Goal: Task Accomplishment & Management: Manage account settings

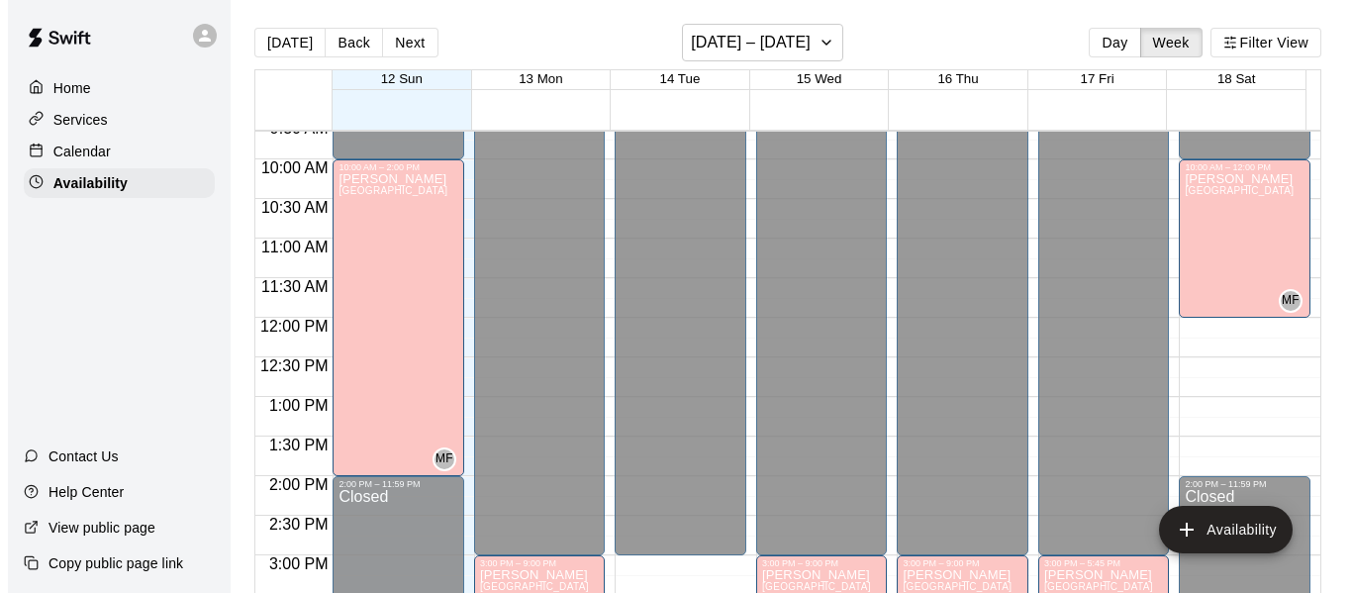
scroll to position [763, 0]
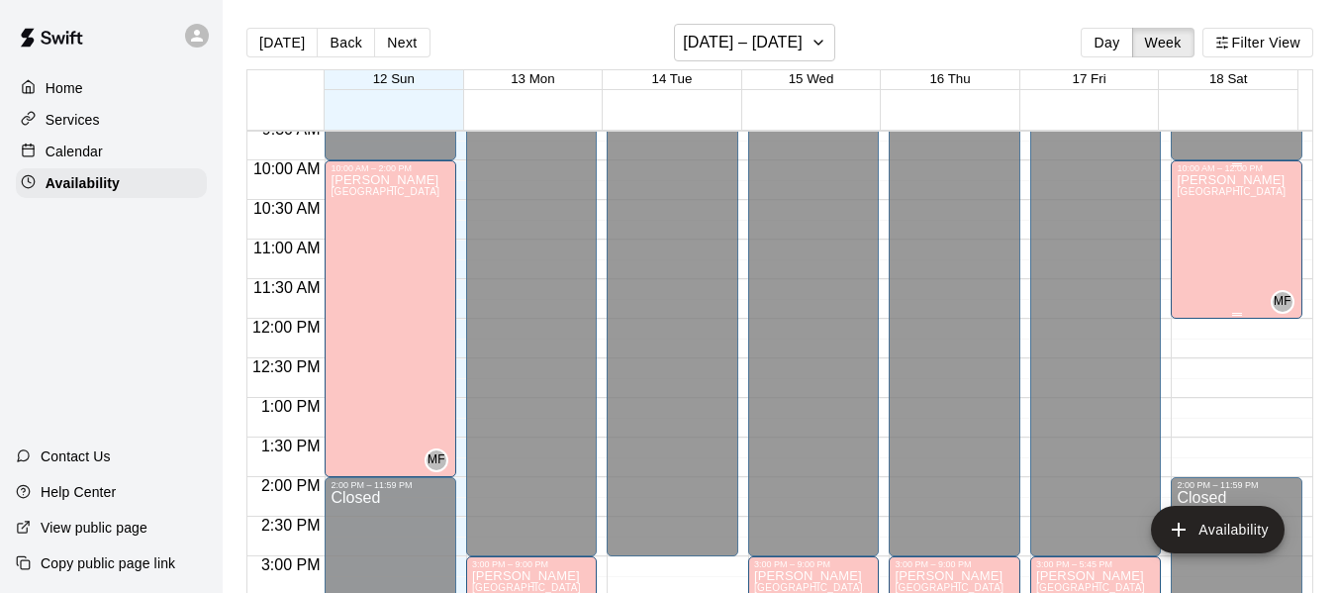
click at [1227, 212] on div "[PERSON_NAME][GEOGRAPHIC_DATA][PERSON_NAME][PERSON_NAME][PERSON_NAME][PERSON_NA…" at bounding box center [1231, 469] width 109 height 593
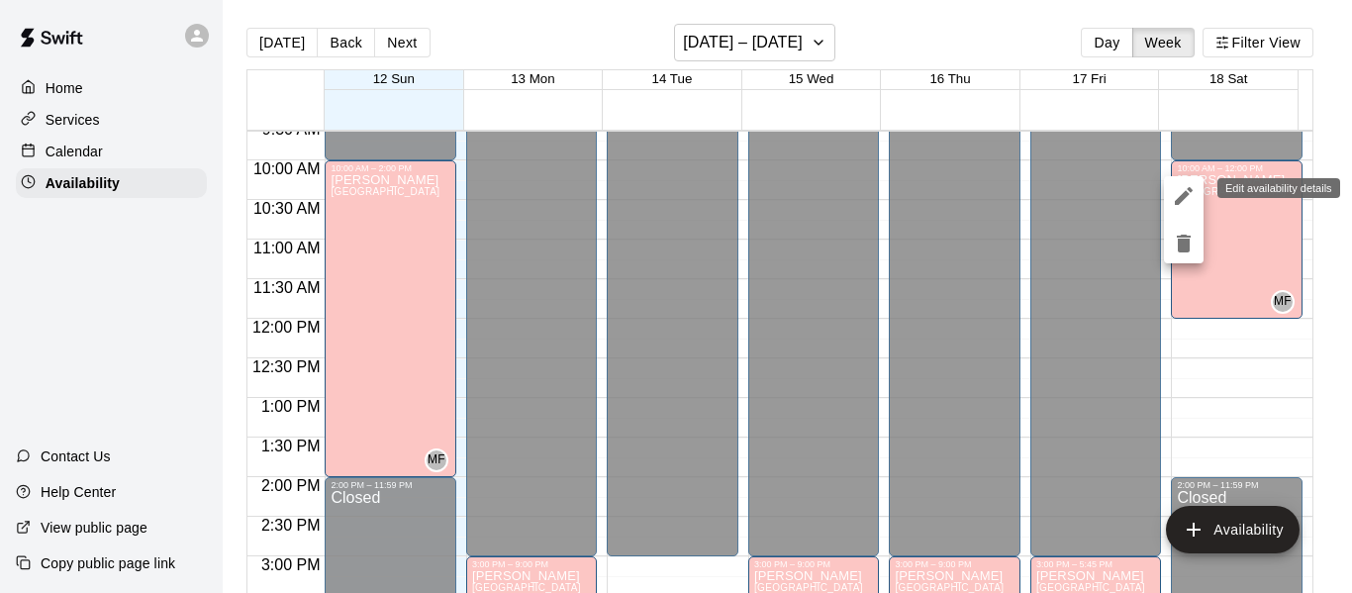
click at [1181, 192] on icon "edit" at bounding box center [1184, 196] width 24 height 24
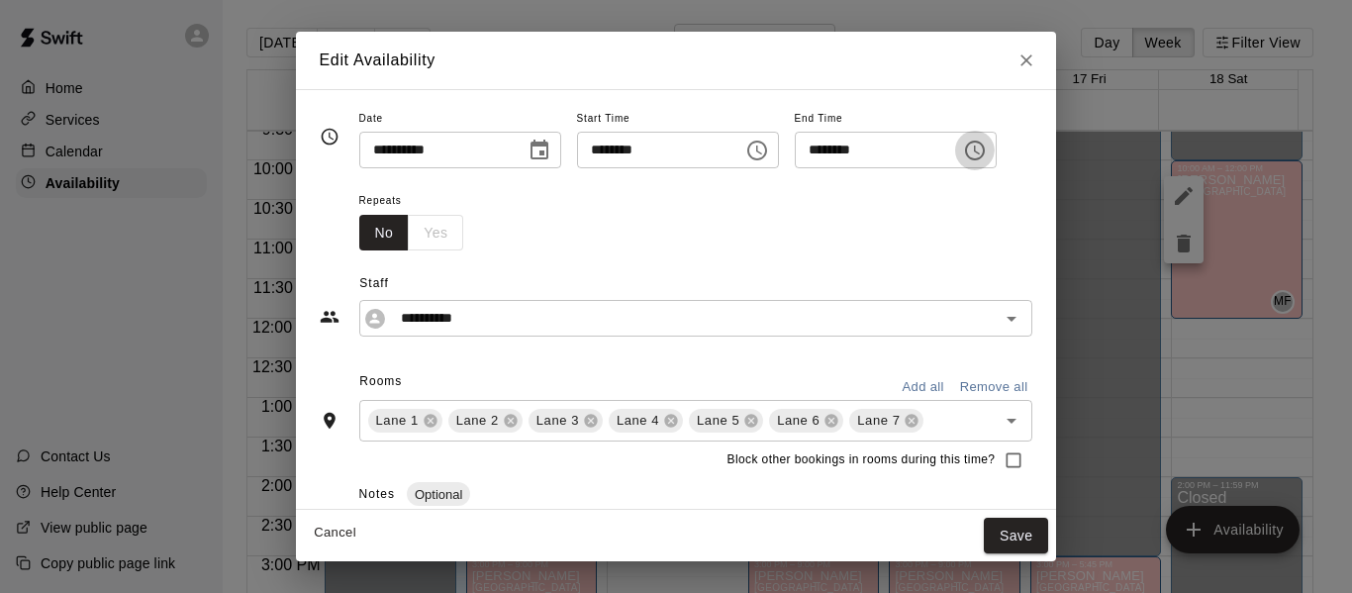
click at [987, 153] on icon "Choose time, selected time is 12:00 PM" at bounding box center [975, 151] width 24 height 24
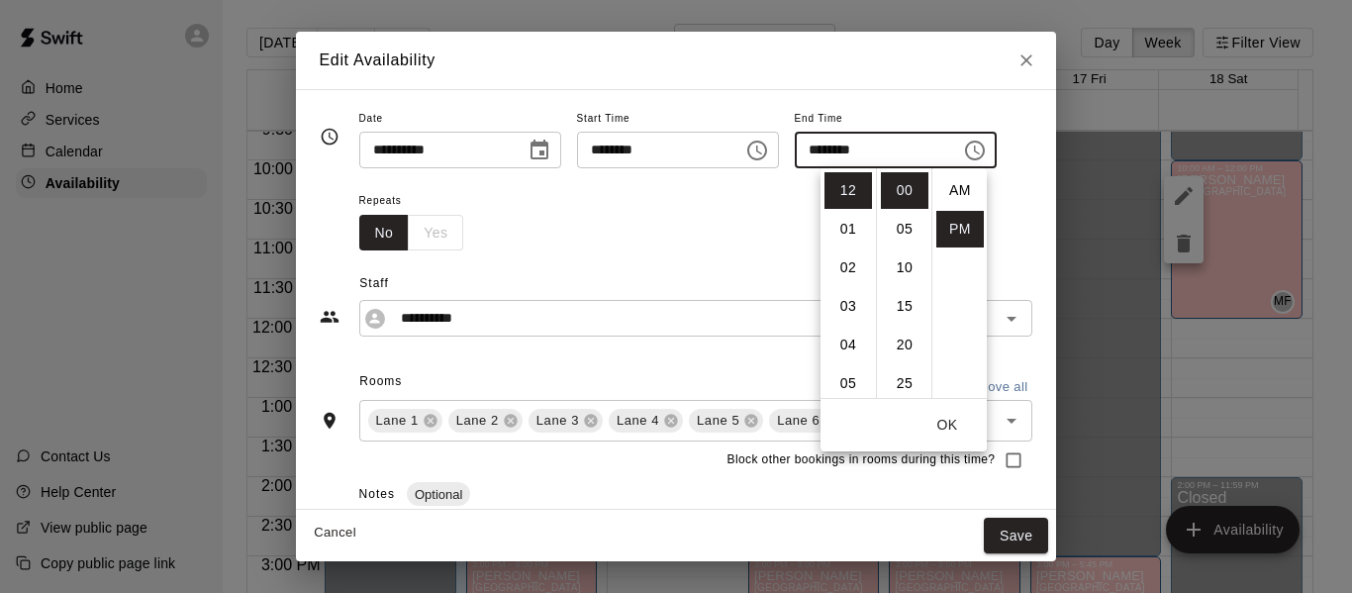
scroll to position [36, 0]
click at [842, 264] on li "02" at bounding box center [849, 267] width 48 height 37
type input "********"
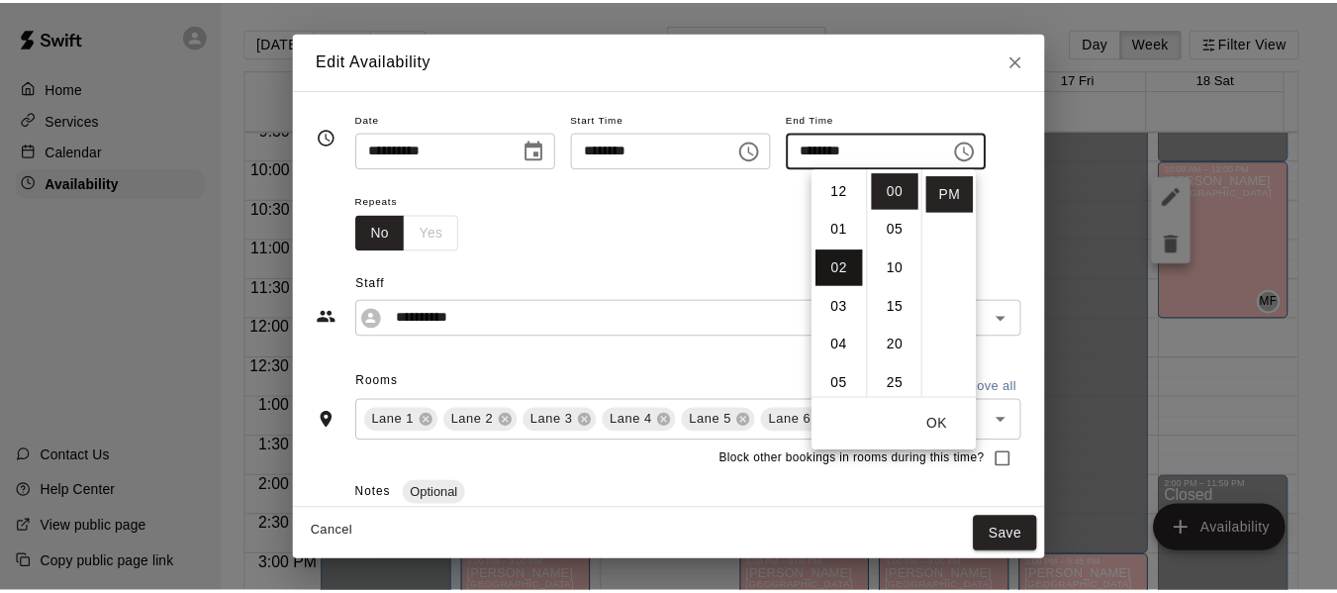
scroll to position [77, 0]
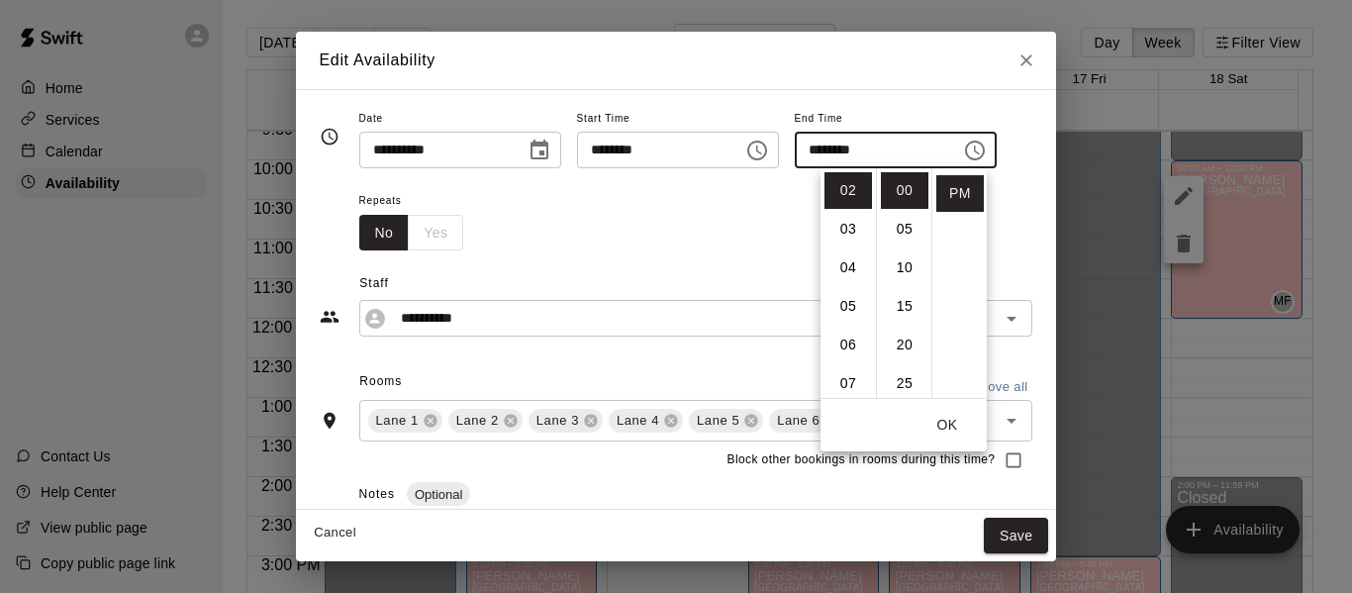
click at [946, 422] on button "OK" at bounding box center [947, 425] width 63 height 37
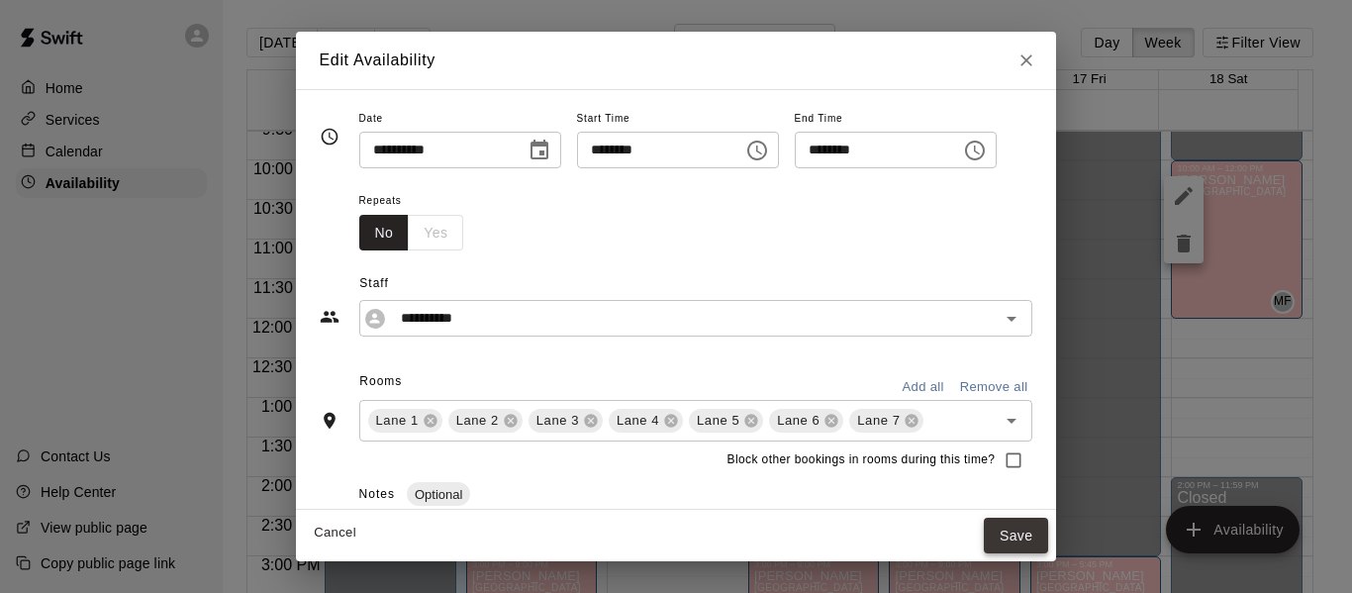
click at [1049, 527] on button "Save" at bounding box center [1016, 536] width 65 height 37
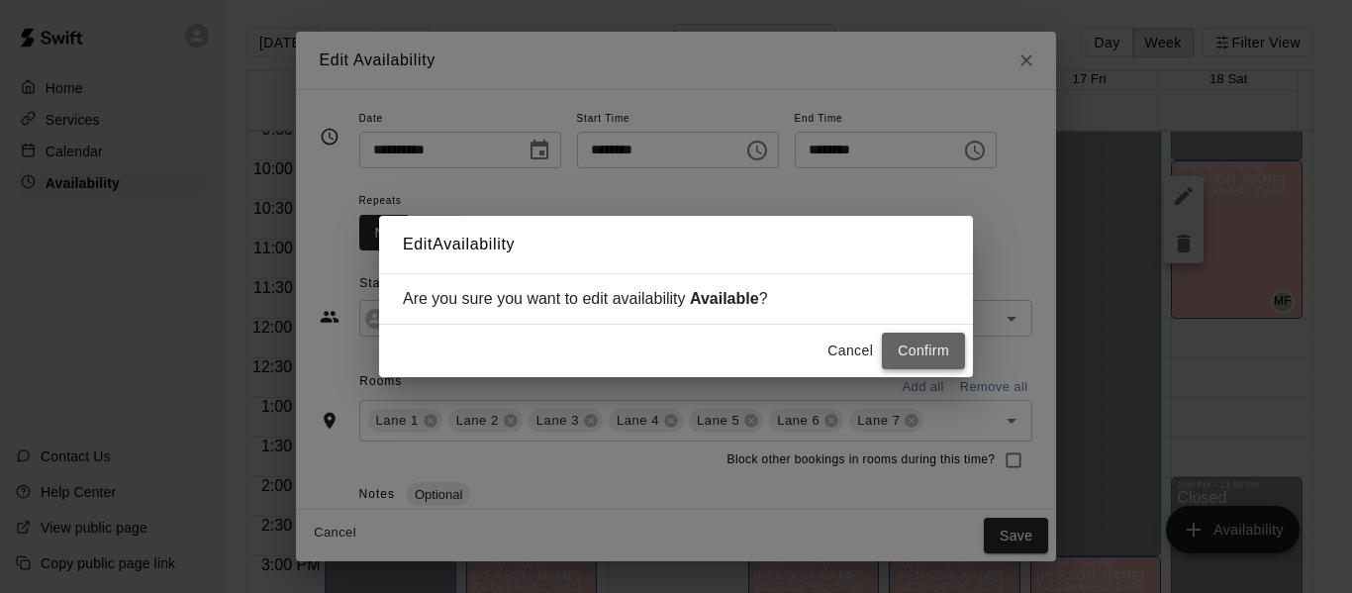
click at [921, 350] on button "Confirm" at bounding box center [923, 351] width 83 height 37
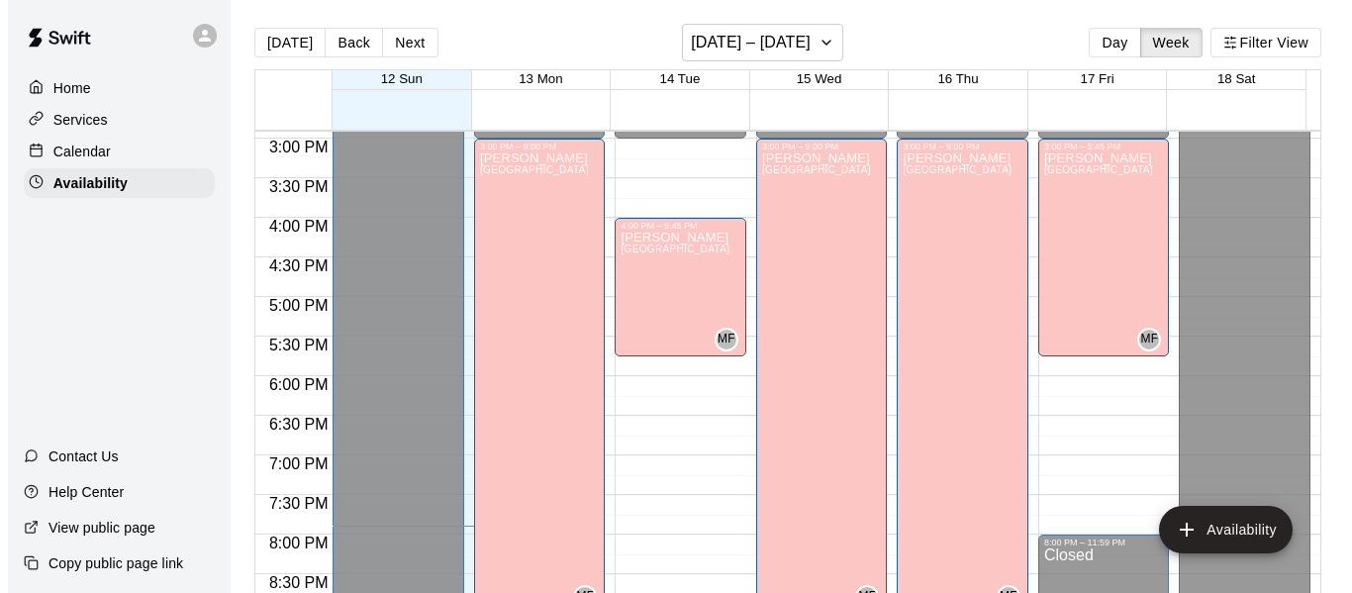
scroll to position [1167, 0]
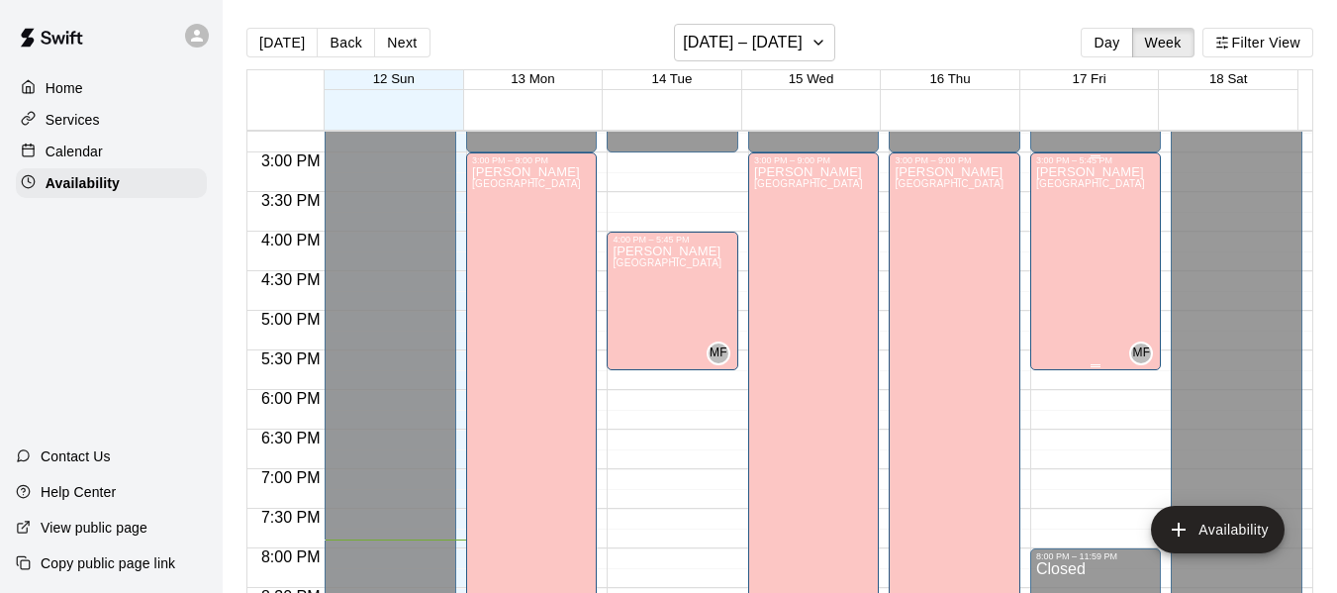
click at [1081, 232] on div "[PERSON_NAME][GEOGRAPHIC_DATA][PERSON_NAME][PERSON_NAME][PERSON_NAME][PERSON_NA…" at bounding box center [1090, 461] width 109 height 593
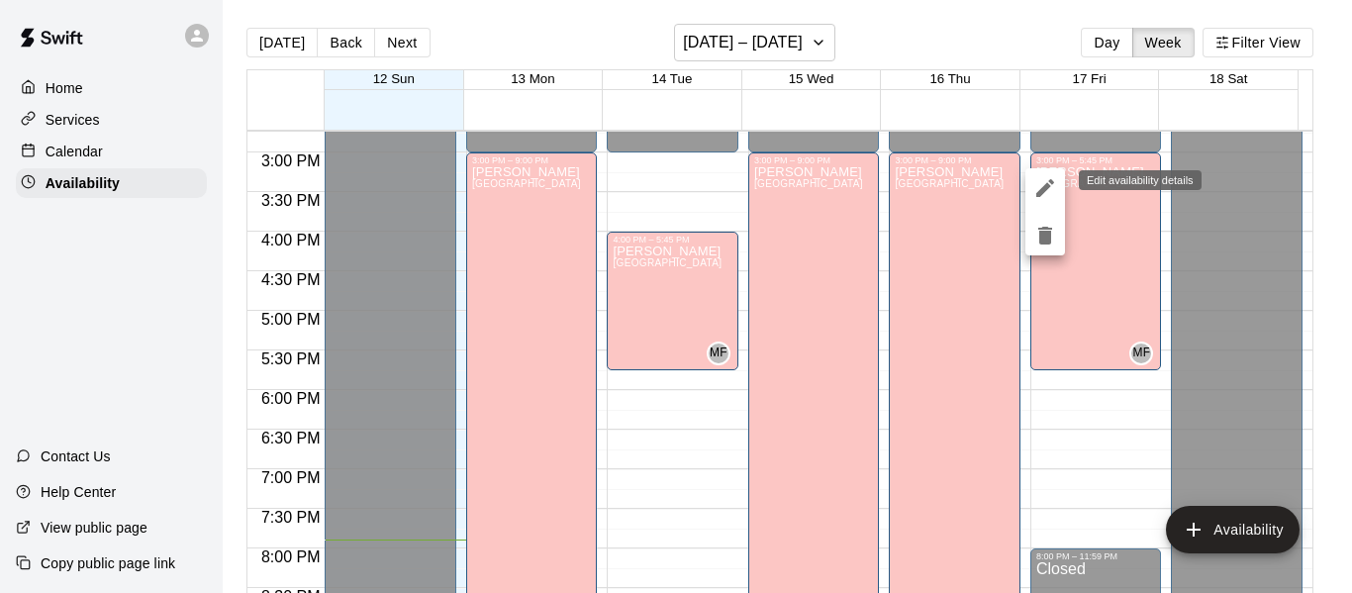
click at [1039, 185] on icon "edit" at bounding box center [1045, 188] width 24 height 24
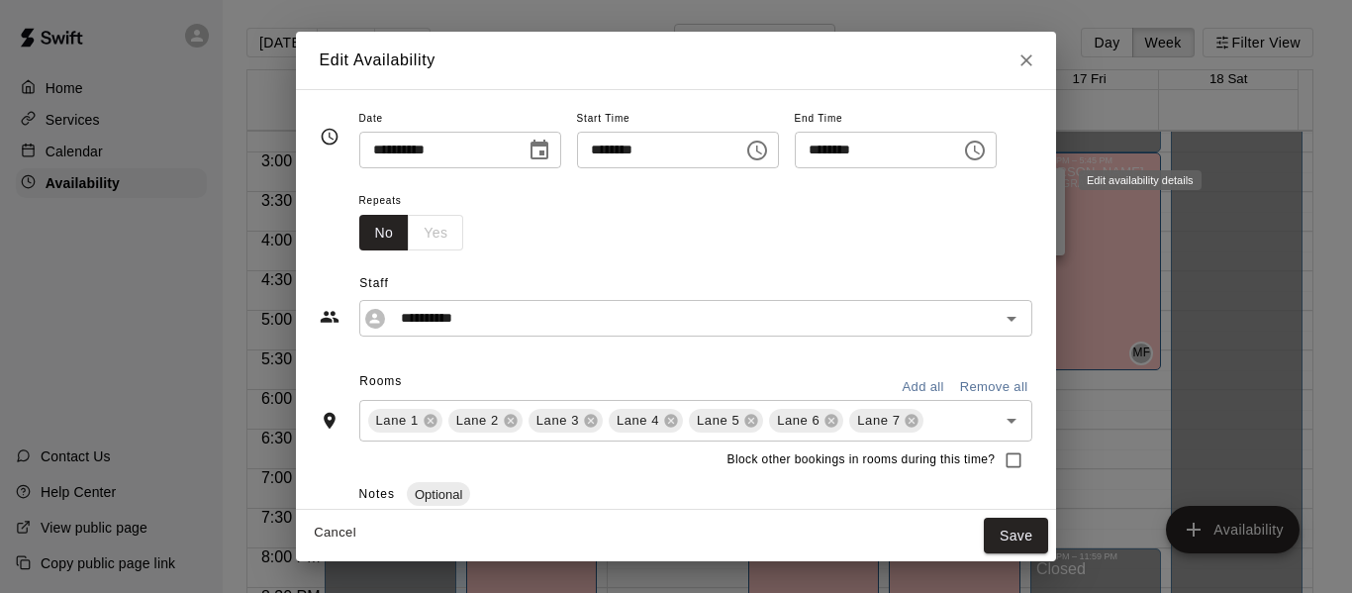
type input "**********"
click at [980, 152] on icon "Choose time, selected time is 5:45 PM" at bounding box center [977, 150] width 6 height 9
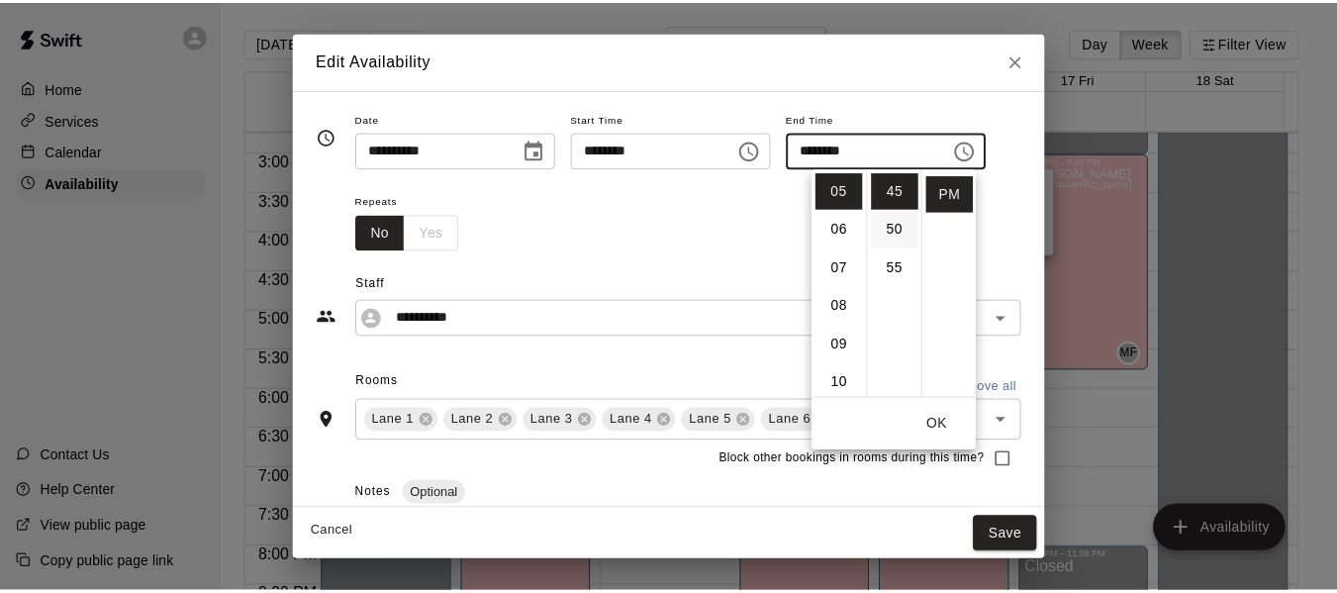
scroll to position [0, 0]
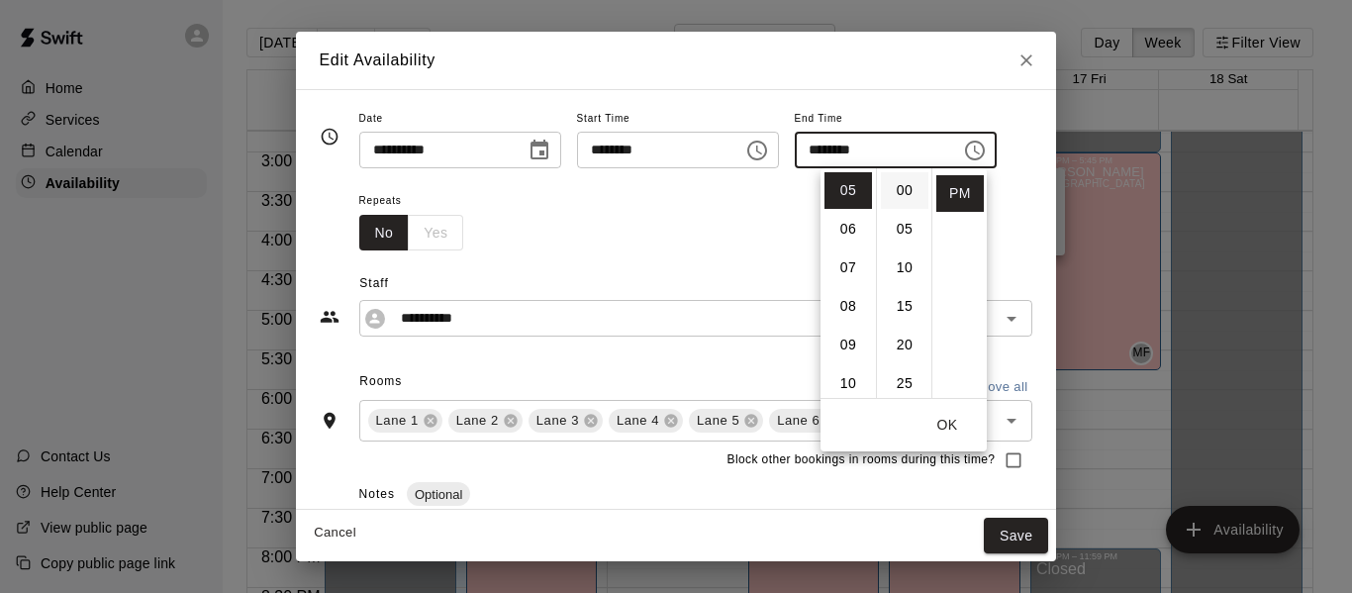
click at [898, 186] on li "00" at bounding box center [905, 190] width 48 height 37
type input "********"
click at [950, 424] on button "OK" at bounding box center [947, 425] width 63 height 37
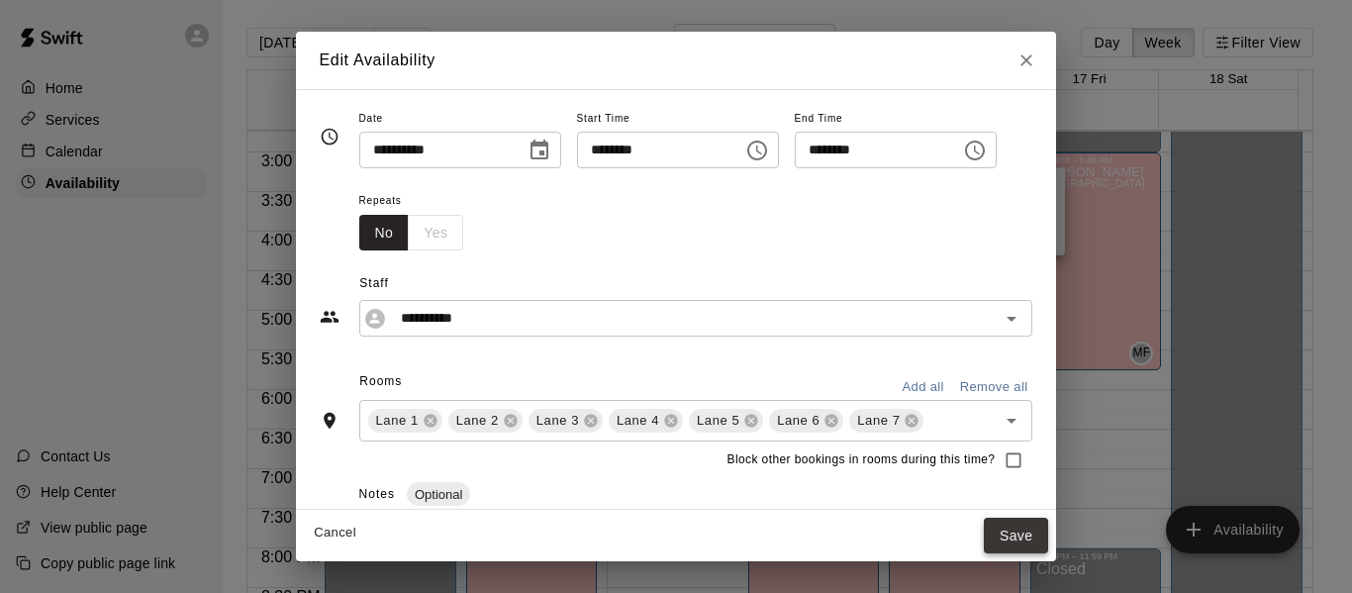
click at [1047, 538] on button "Save" at bounding box center [1016, 536] width 65 height 37
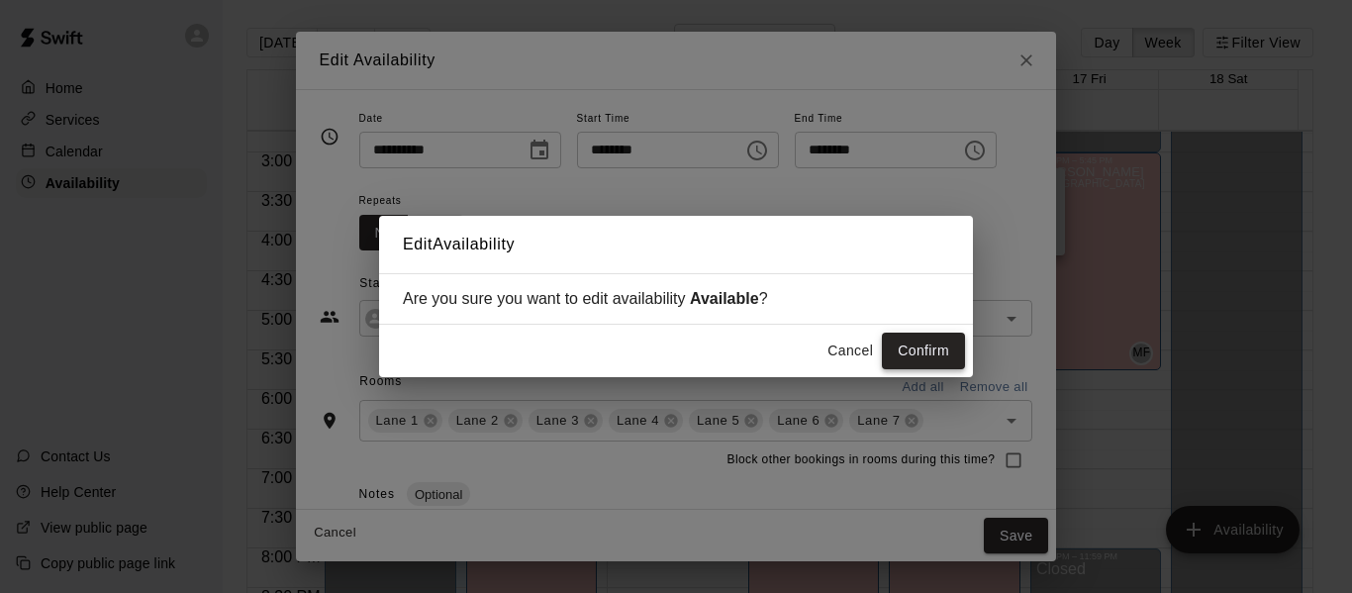
click at [911, 344] on button "Confirm" at bounding box center [923, 351] width 83 height 37
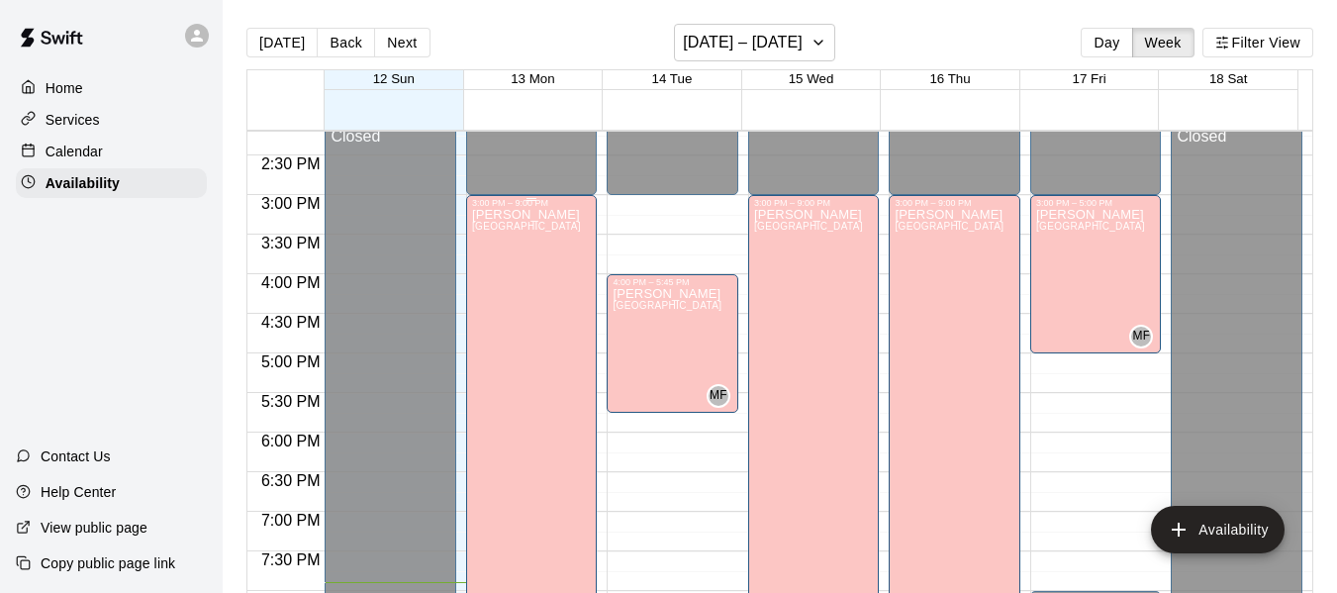
scroll to position [1123, 0]
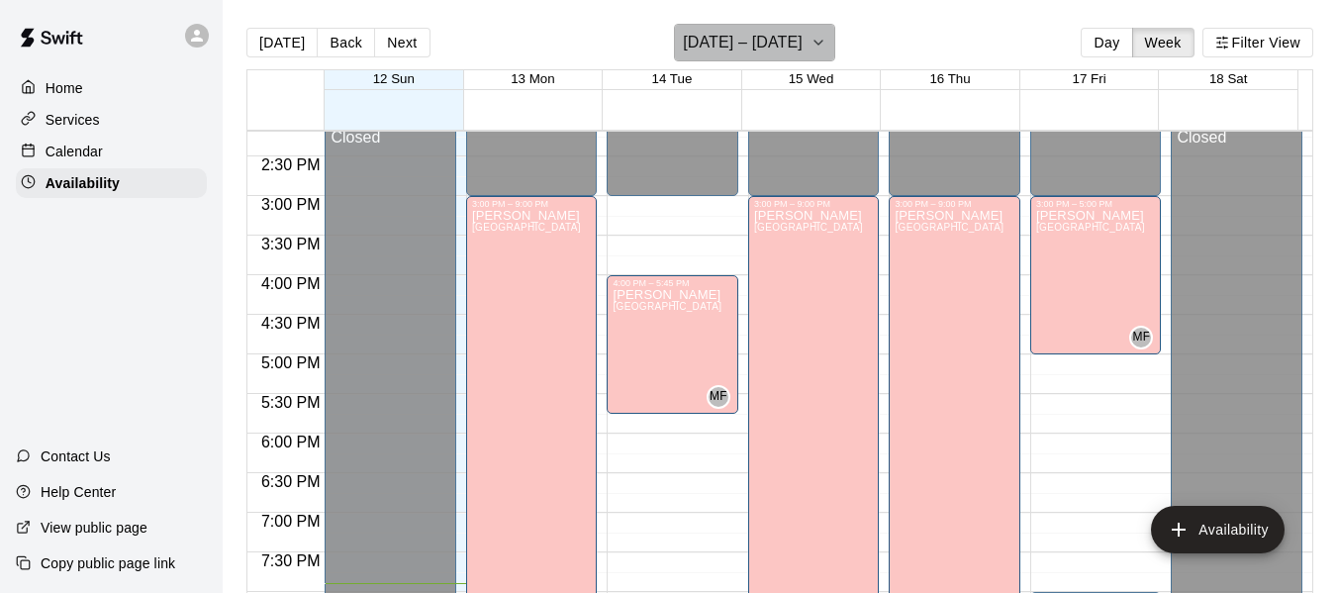
click at [815, 37] on icon "button" at bounding box center [819, 43] width 16 height 24
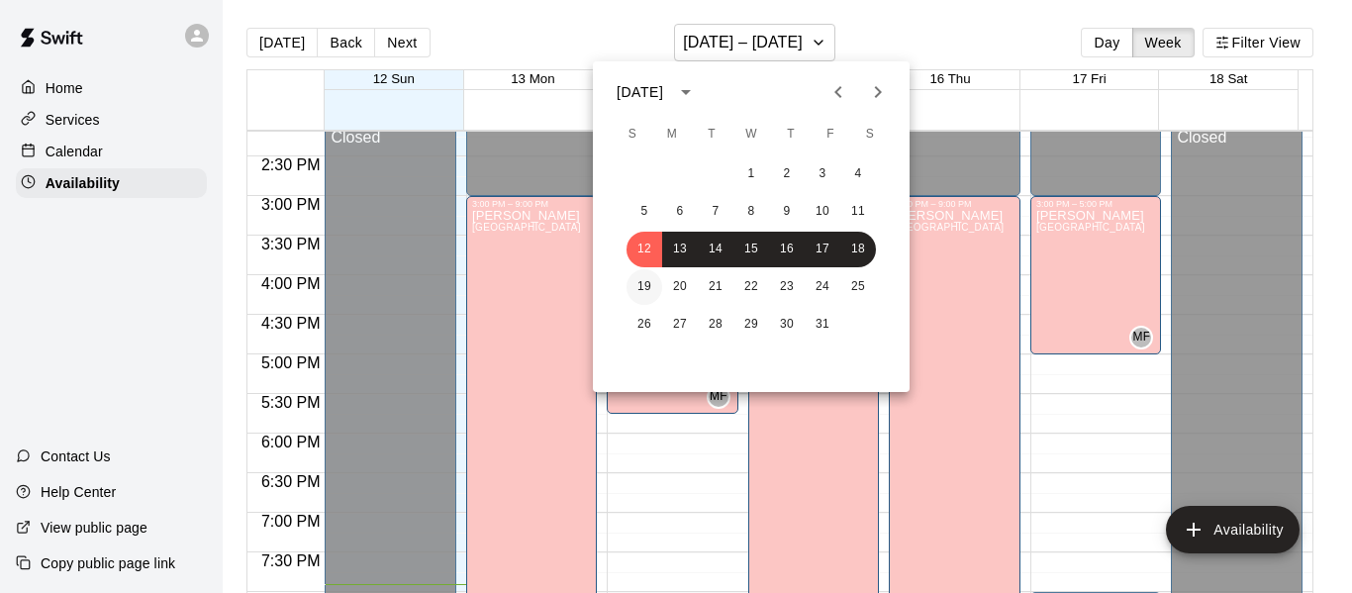
click at [641, 281] on button "19" at bounding box center [645, 287] width 36 height 36
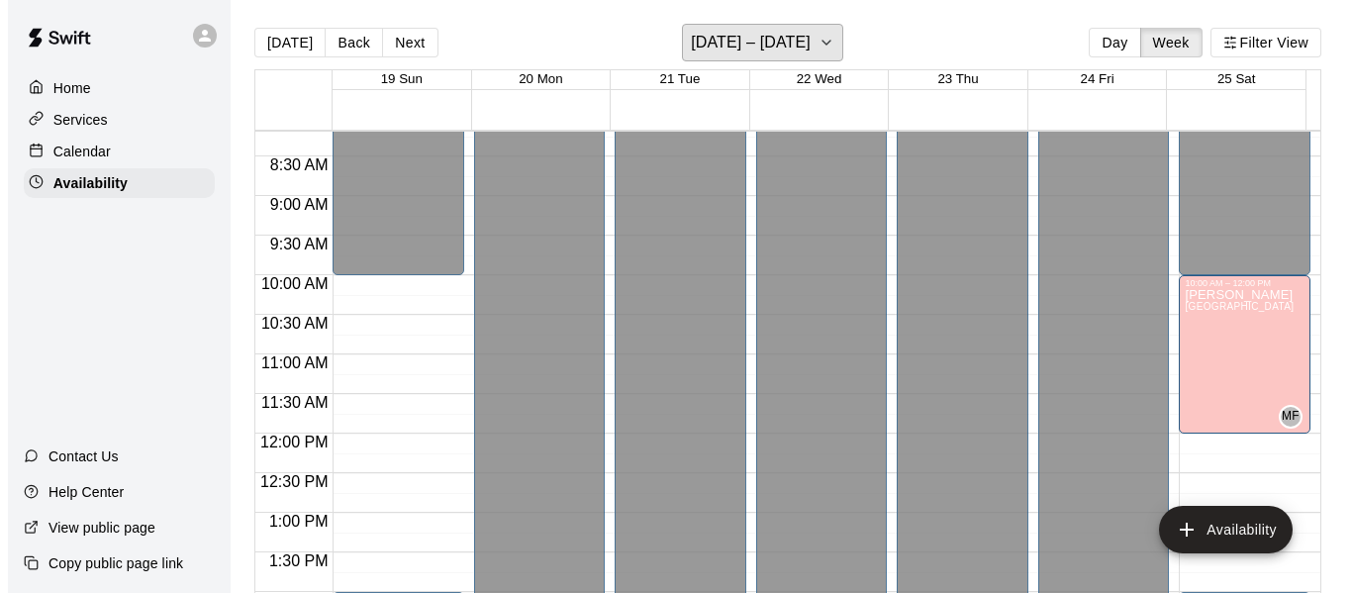
scroll to position [647, 0]
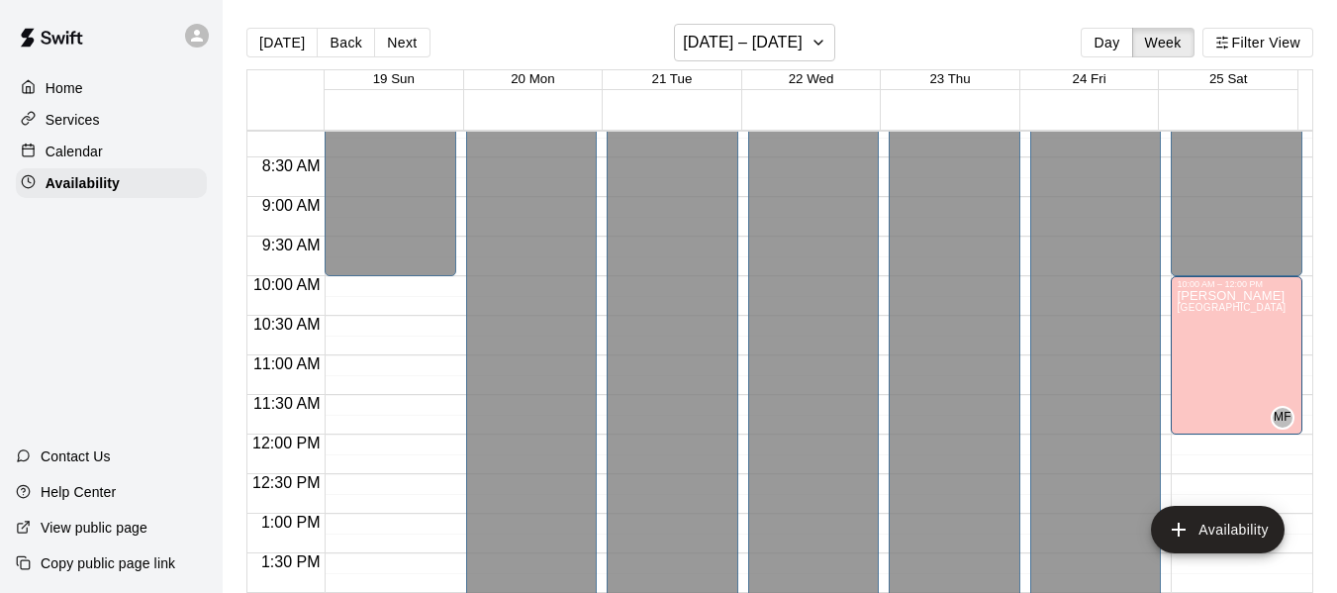
click at [377, 294] on div "12:00 AM – 10:00 AM Closed 2:00 PM – 11:59 PM Closed" at bounding box center [391, 434] width 132 height 1900
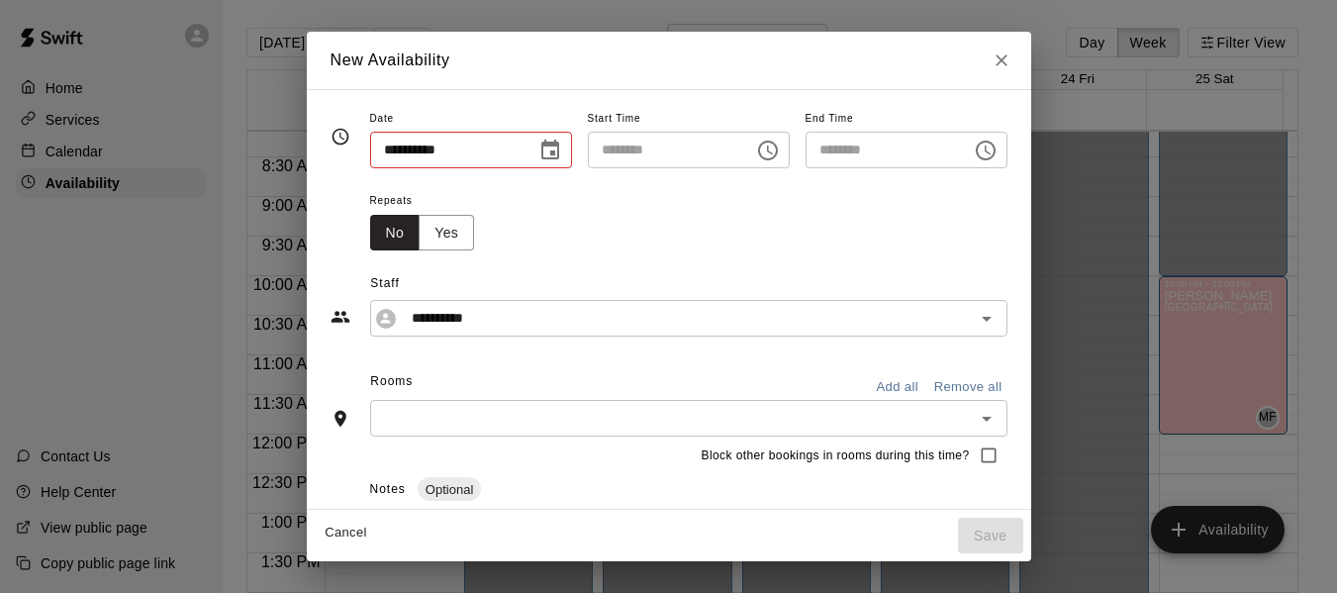
type input "**********"
type input "********"
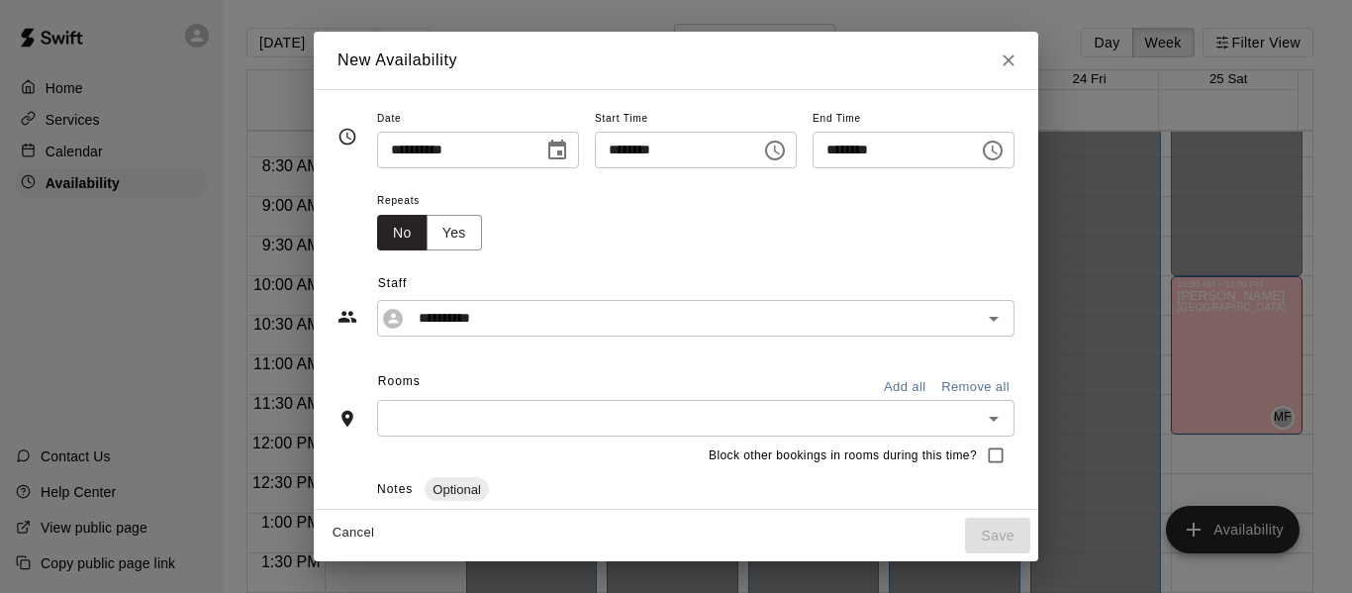
click at [1005, 150] on icon "Choose time, selected time is 10:30 AM" at bounding box center [993, 151] width 24 height 24
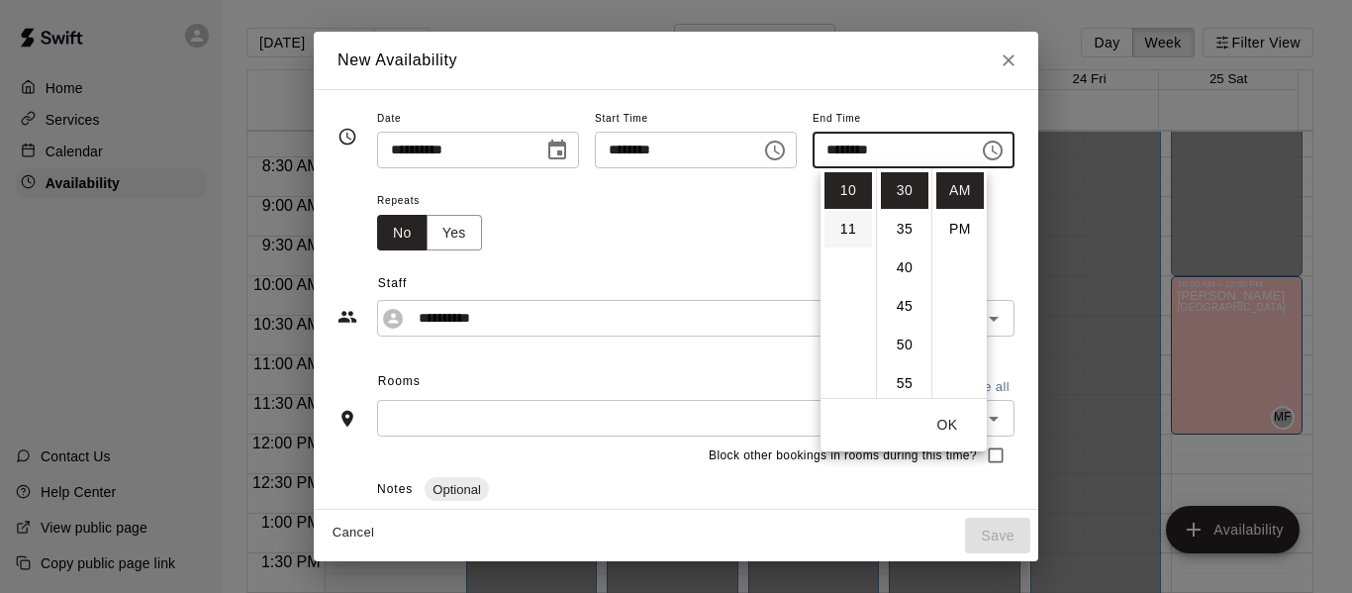
scroll to position [0, 0]
click at [958, 221] on li "PM" at bounding box center [960, 229] width 48 height 37
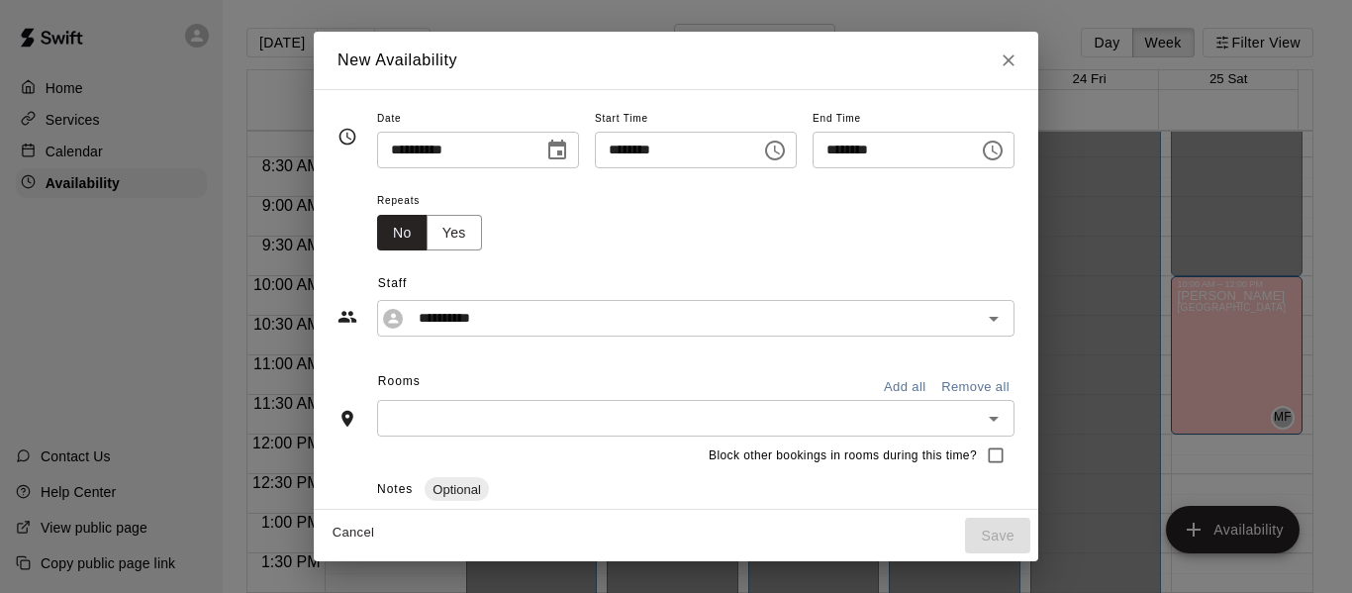
click at [1005, 144] on icon "Choose time, selected time is 10:30 PM" at bounding box center [993, 151] width 24 height 24
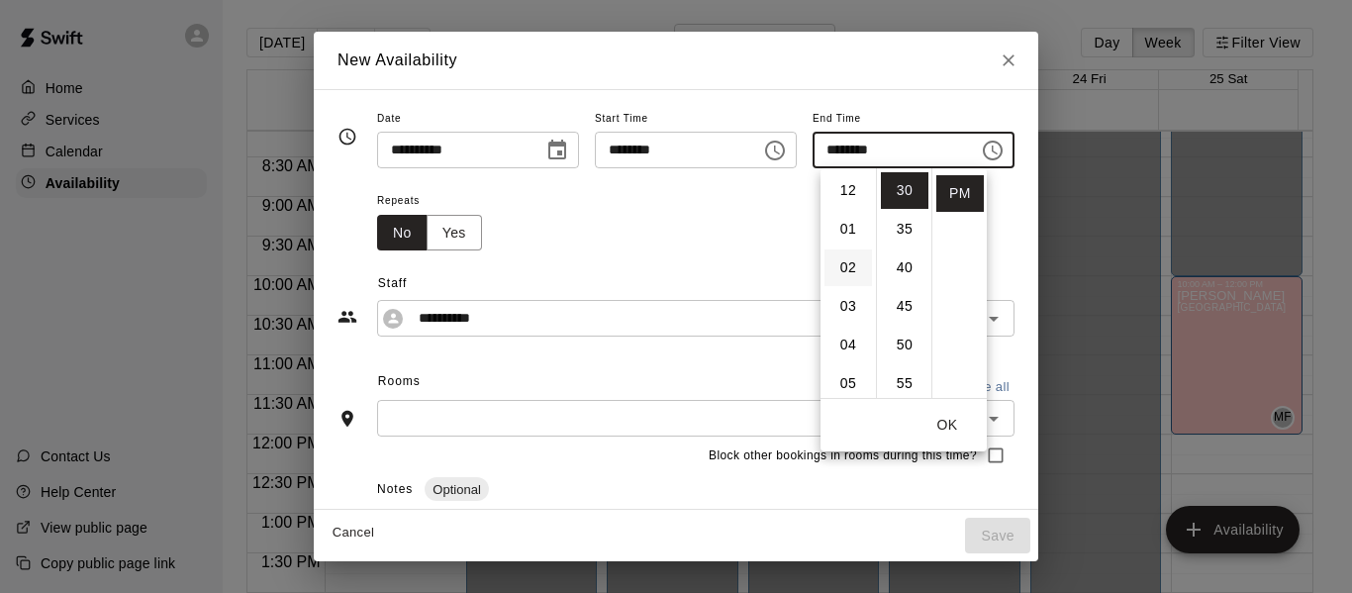
click at [845, 263] on li "02" at bounding box center [849, 267] width 48 height 37
click at [898, 186] on li "00" at bounding box center [905, 190] width 48 height 37
type input "********"
click at [945, 428] on button "OK" at bounding box center [947, 425] width 63 height 37
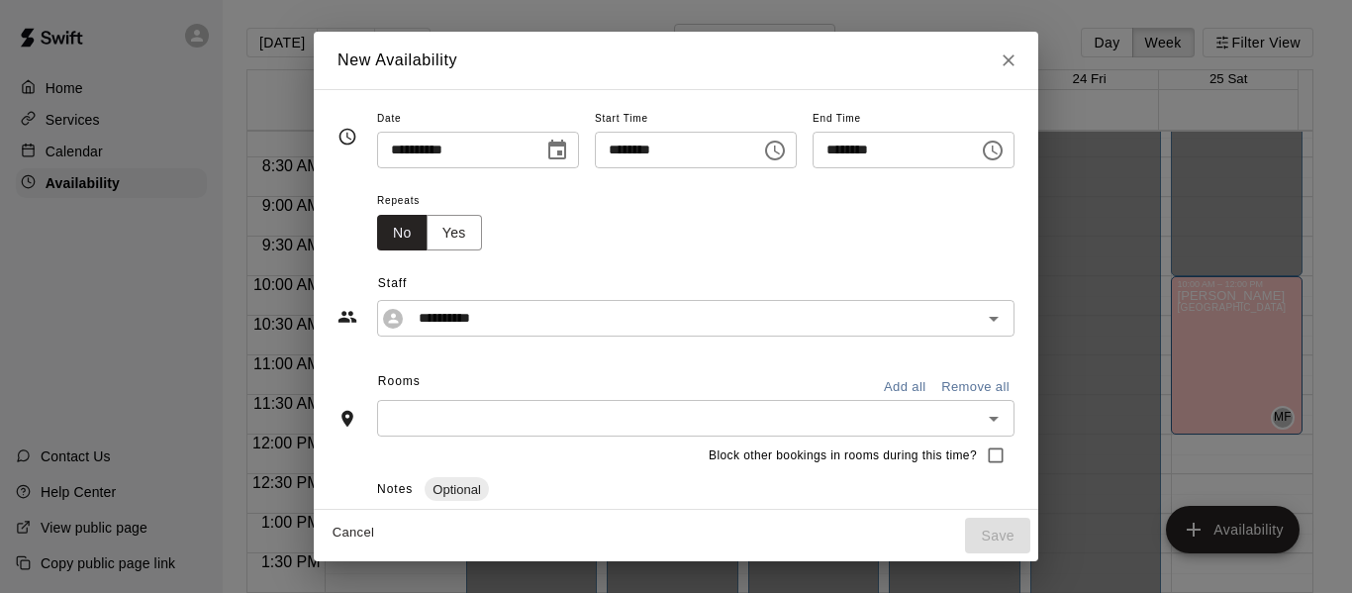
click at [936, 386] on button "Add all" at bounding box center [904, 387] width 63 height 31
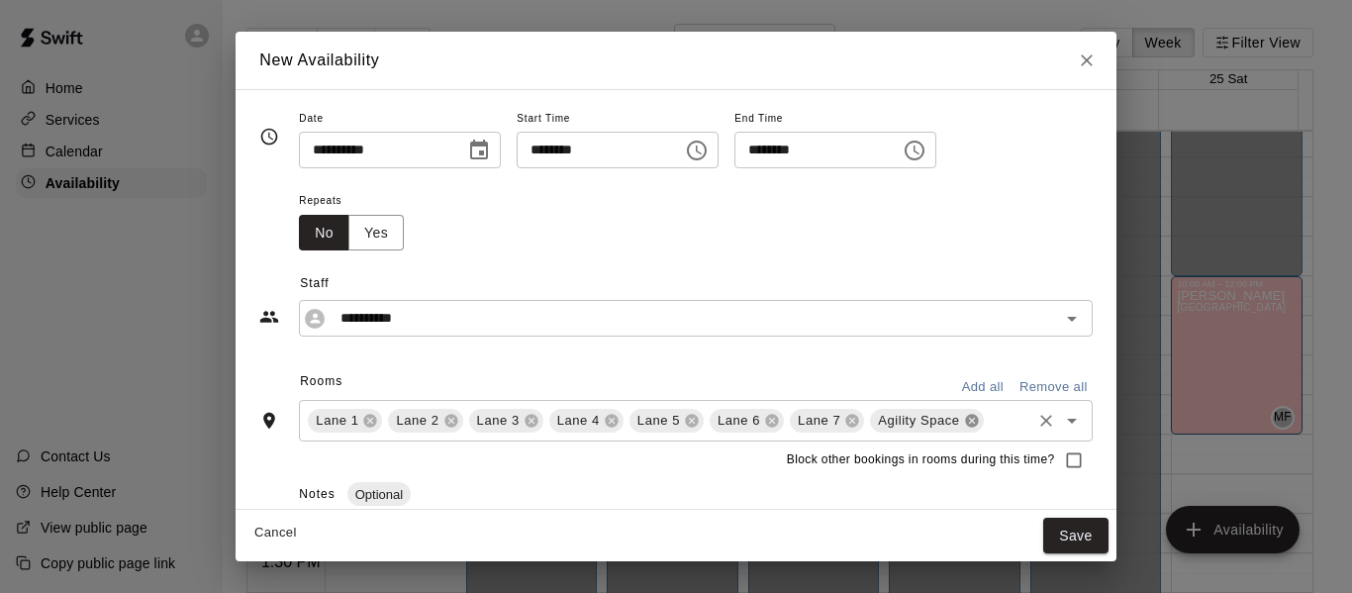
click at [970, 417] on icon at bounding box center [971, 421] width 13 height 13
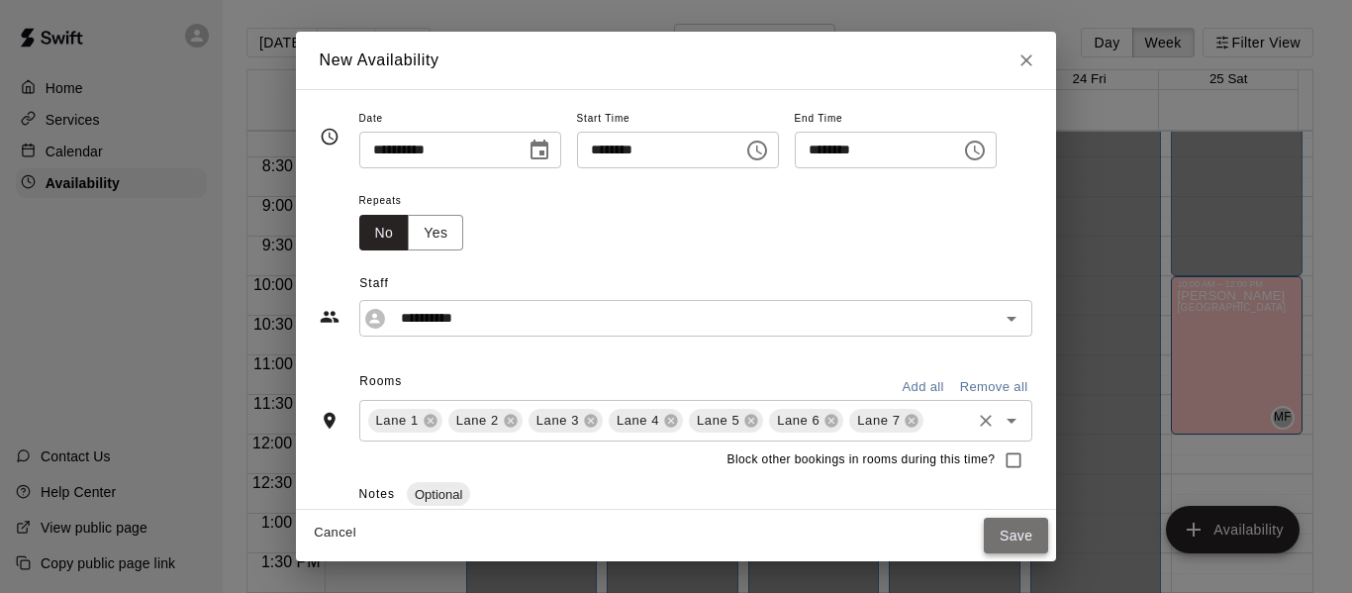
click at [1049, 534] on button "Save" at bounding box center [1016, 536] width 65 height 37
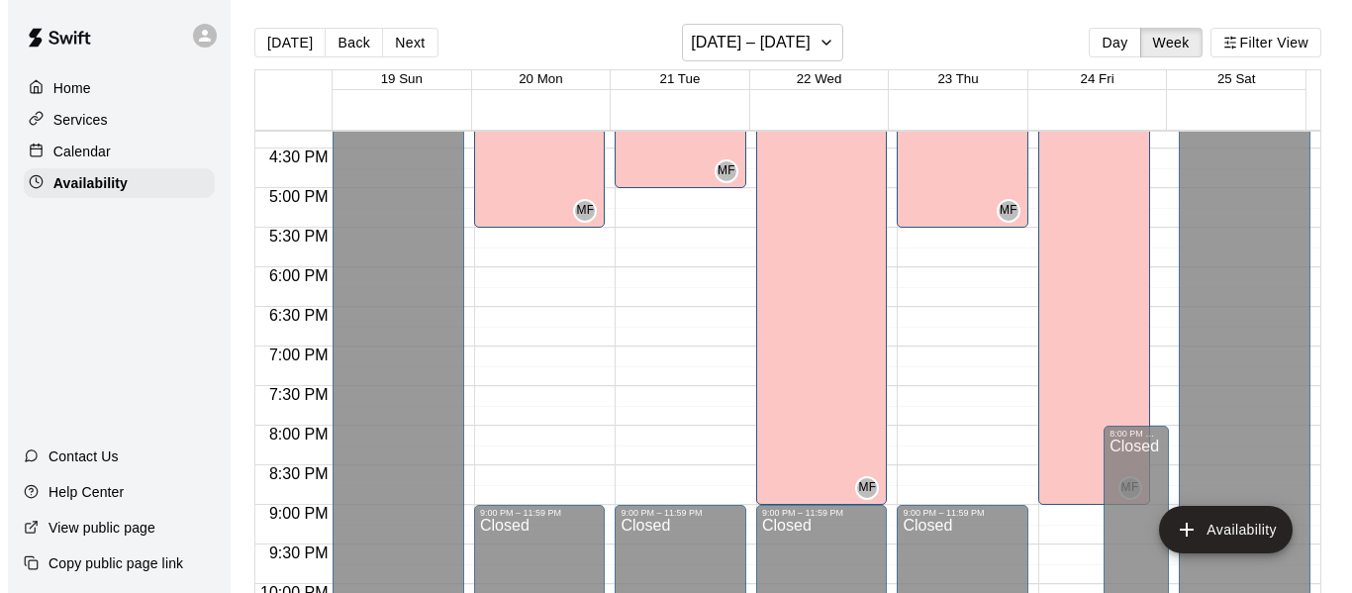
scroll to position [1292, 0]
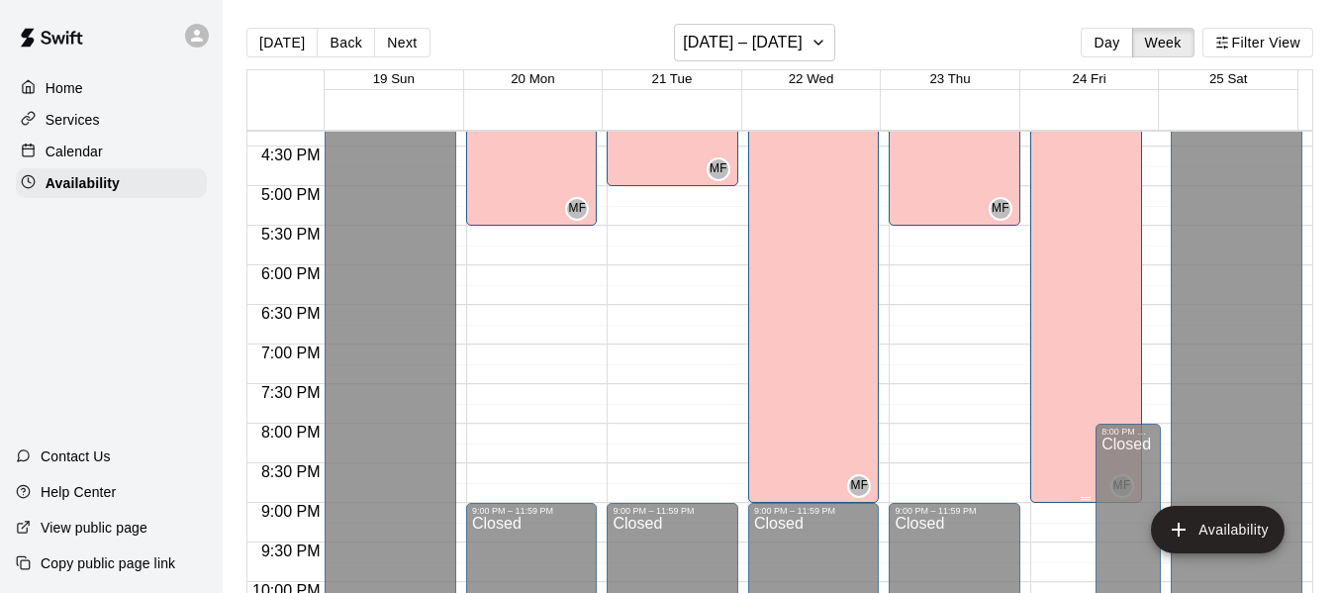
click at [1086, 266] on div "[PERSON_NAME][GEOGRAPHIC_DATA][PERSON_NAME][PERSON_NAME][PERSON_NAME][PERSON_NA…" at bounding box center [1086, 337] width 100 height 593
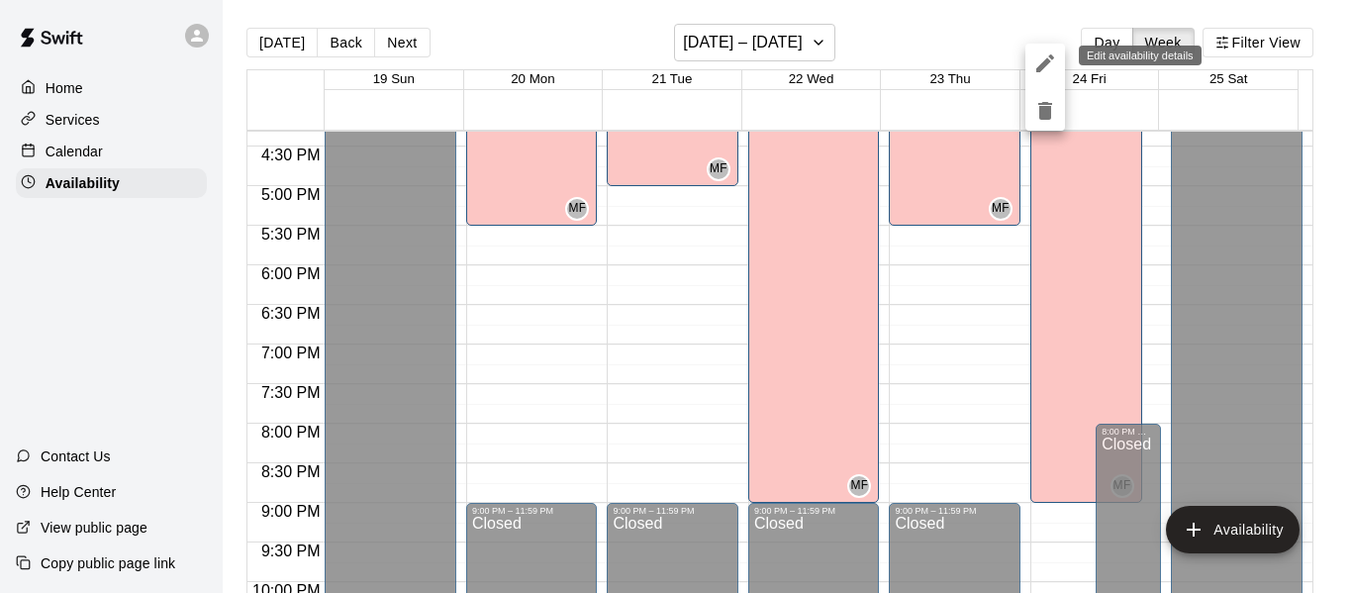
click at [1042, 57] on icon "edit" at bounding box center [1045, 63] width 24 height 24
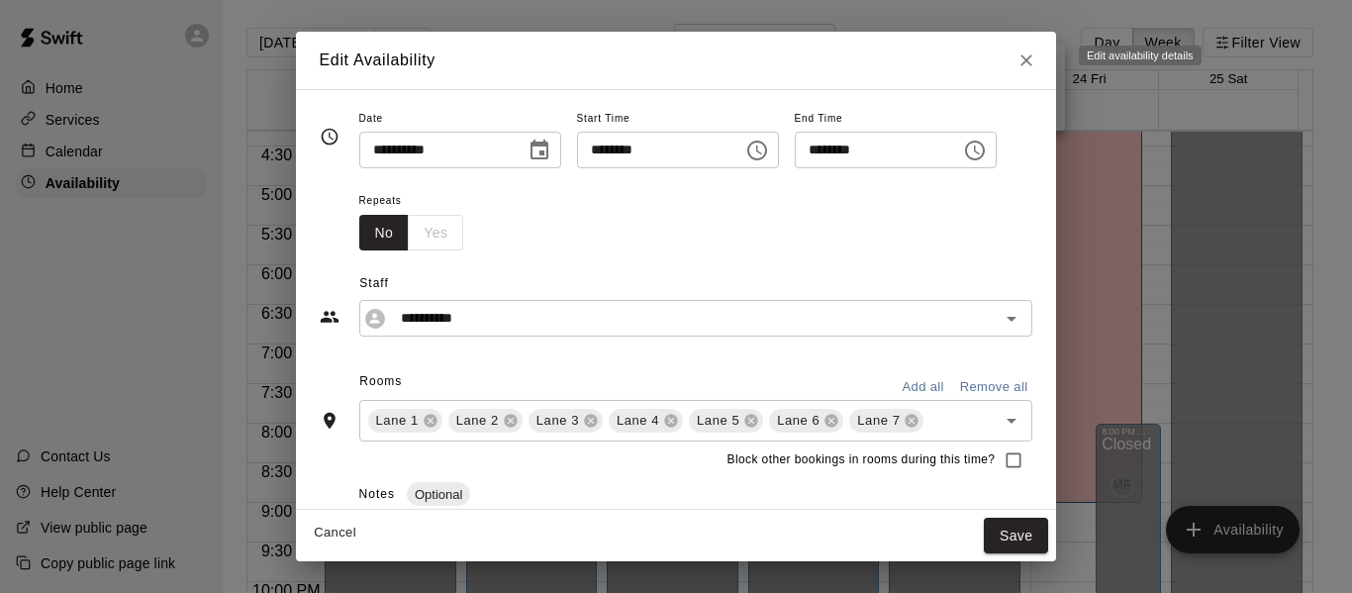
type input "**********"
click at [987, 152] on icon "Choose time, selected time is 9:00 PM" at bounding box center [975, 151] width 24 height 24
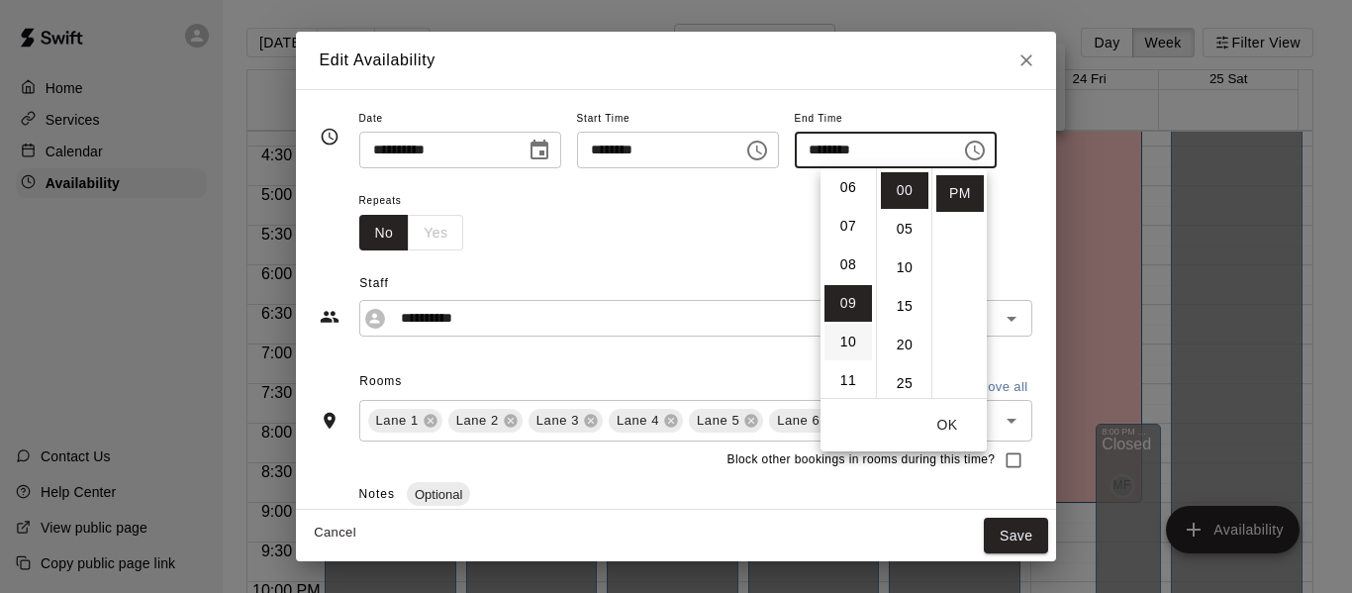
scroll to position [230, 0]
click at [838, 268] on li "08" at bounding box center [849, 269] width 48 height 37
type input "********"
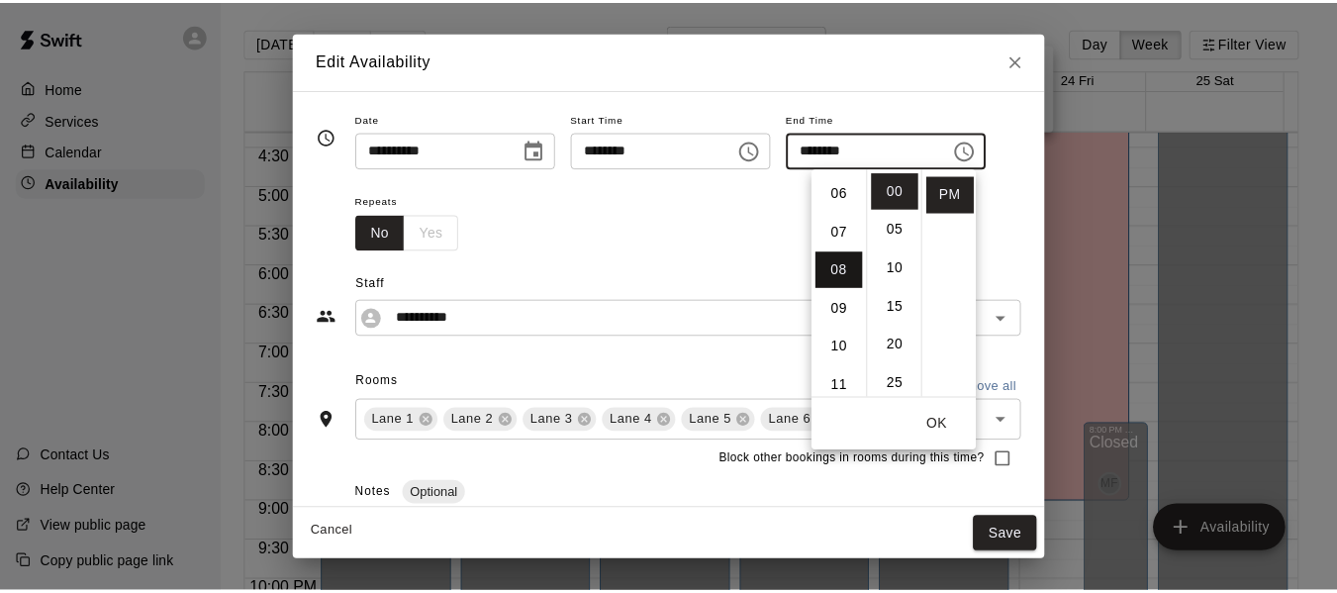
scroll to position [309, 0]
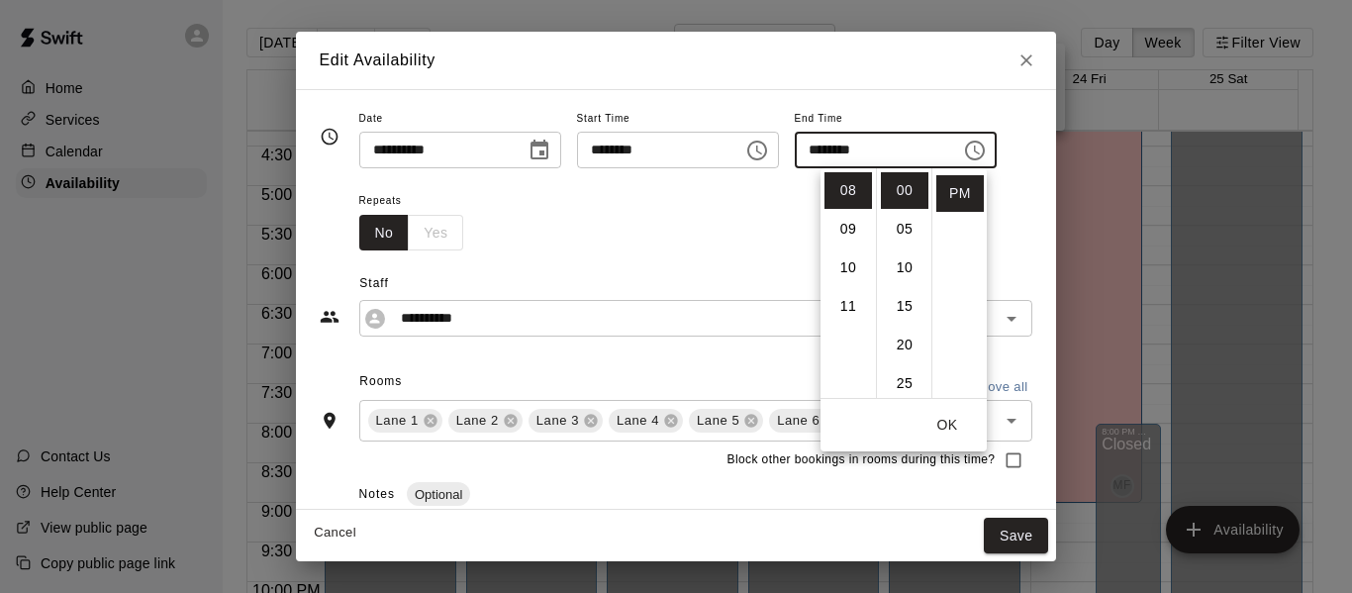
click at [959, 427] on button "OK" at bounding box center [947, 425] width 63 height 37
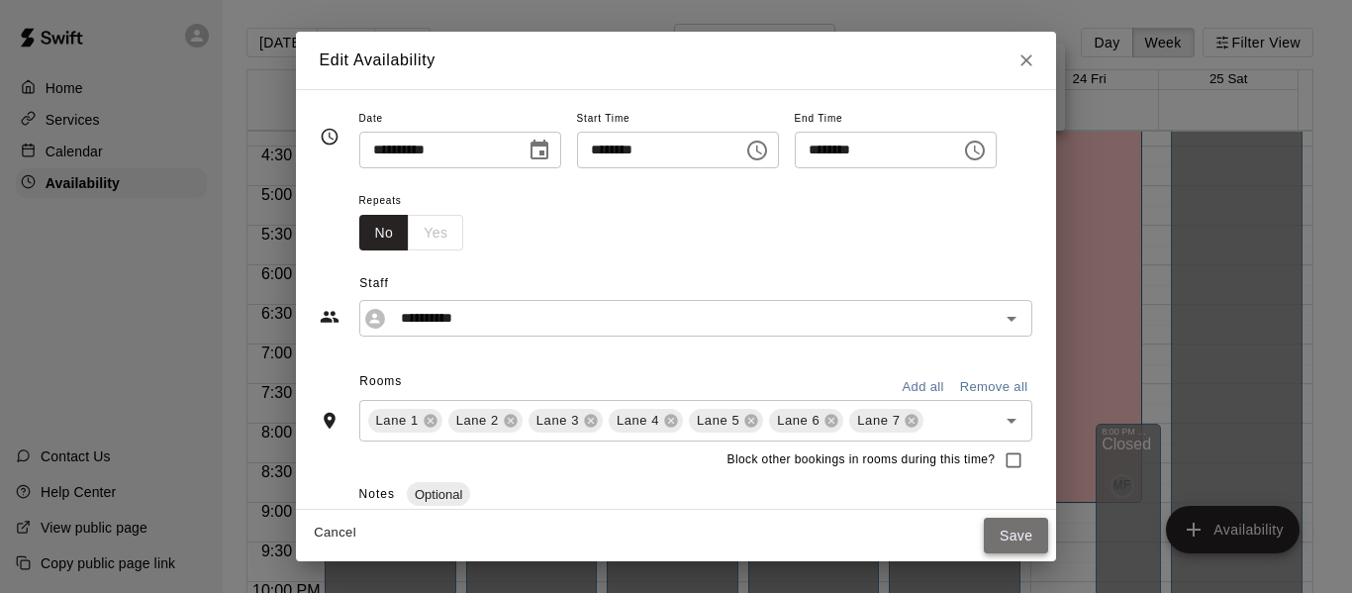
click at [1035, 531] on button "Save" at bounding box center [1016, 536] width 65 height 37
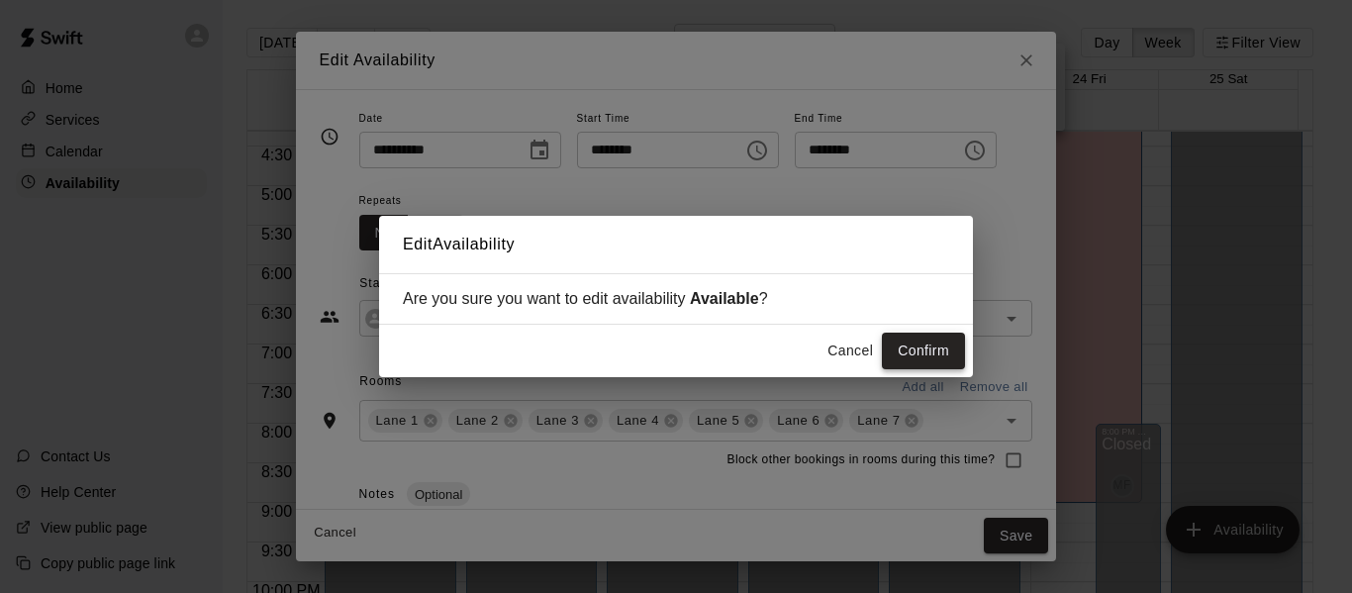
click at [921, 340] on button "Confirm" at bounding box center [923, 351] width 83 height 37
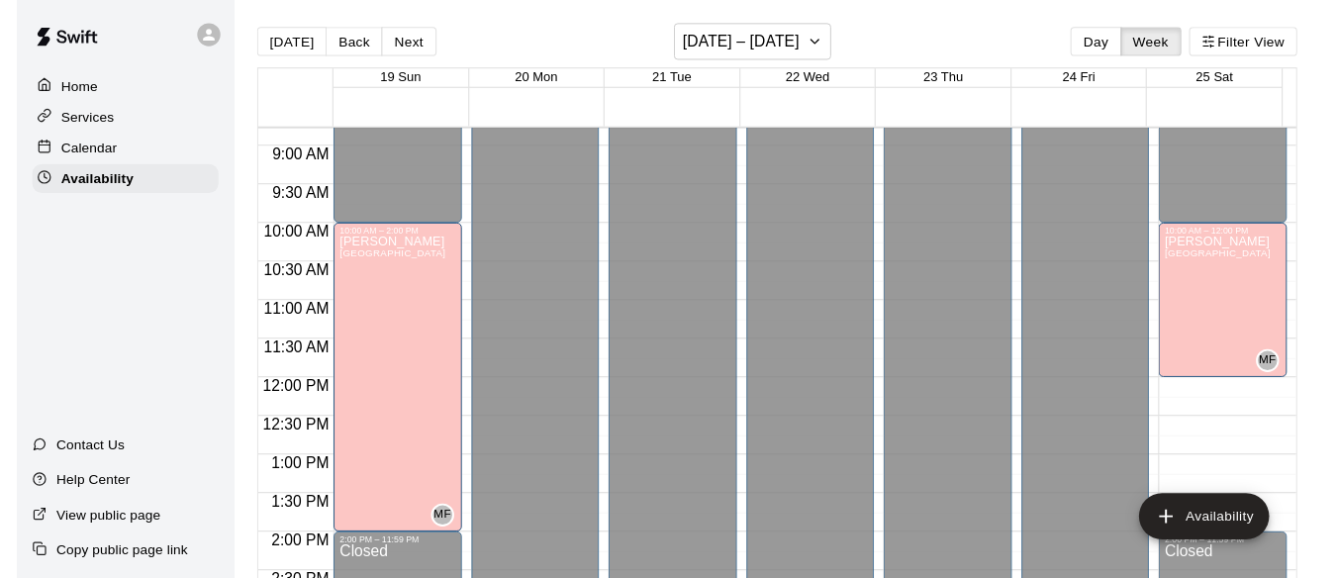
scroll to position [694, 0]
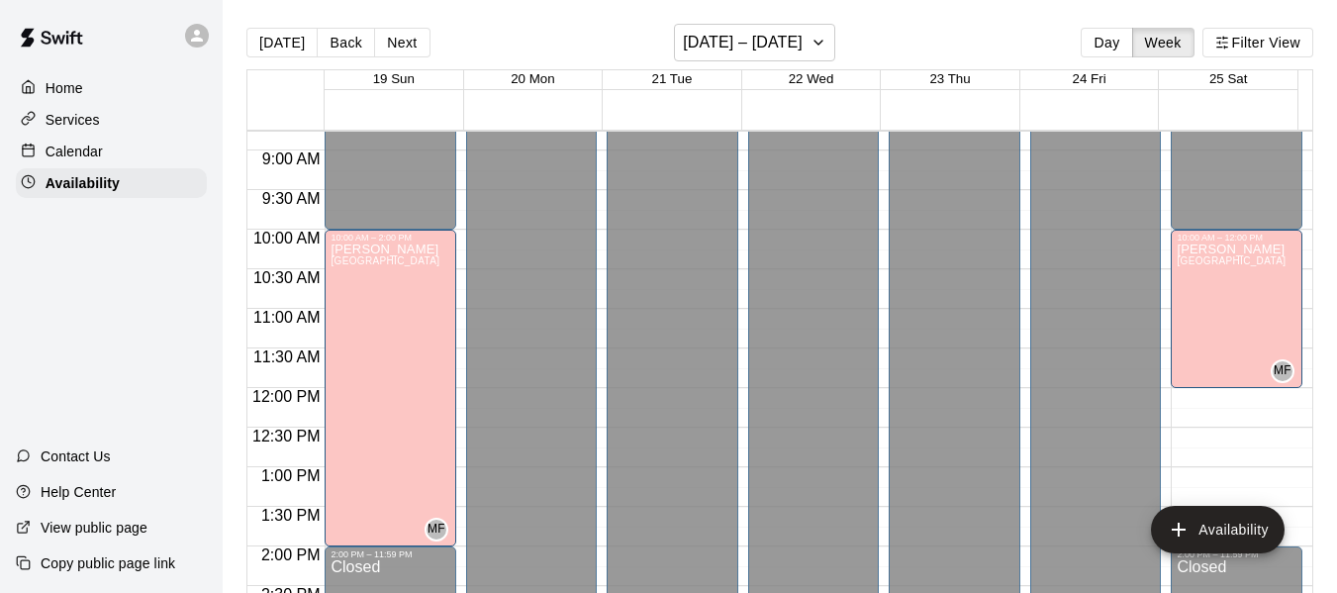
click at [58, 149] on p "Calendar" at bounding box center [74, 152] width 57 height 20
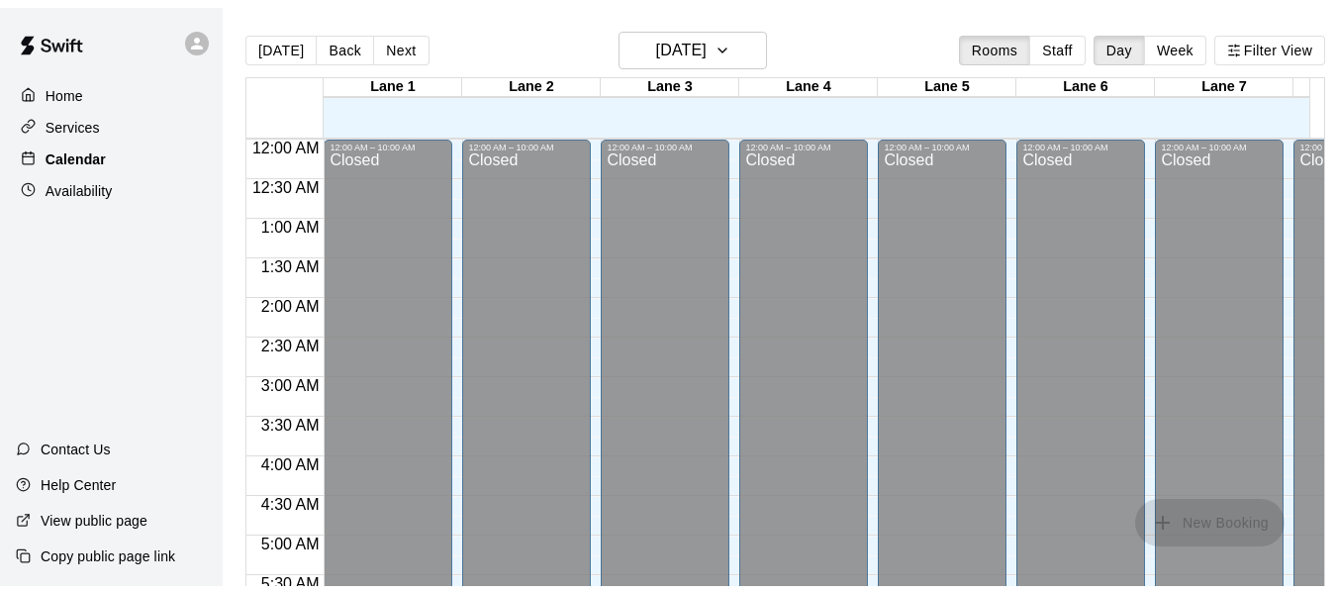
scroll to position [1357, 0]
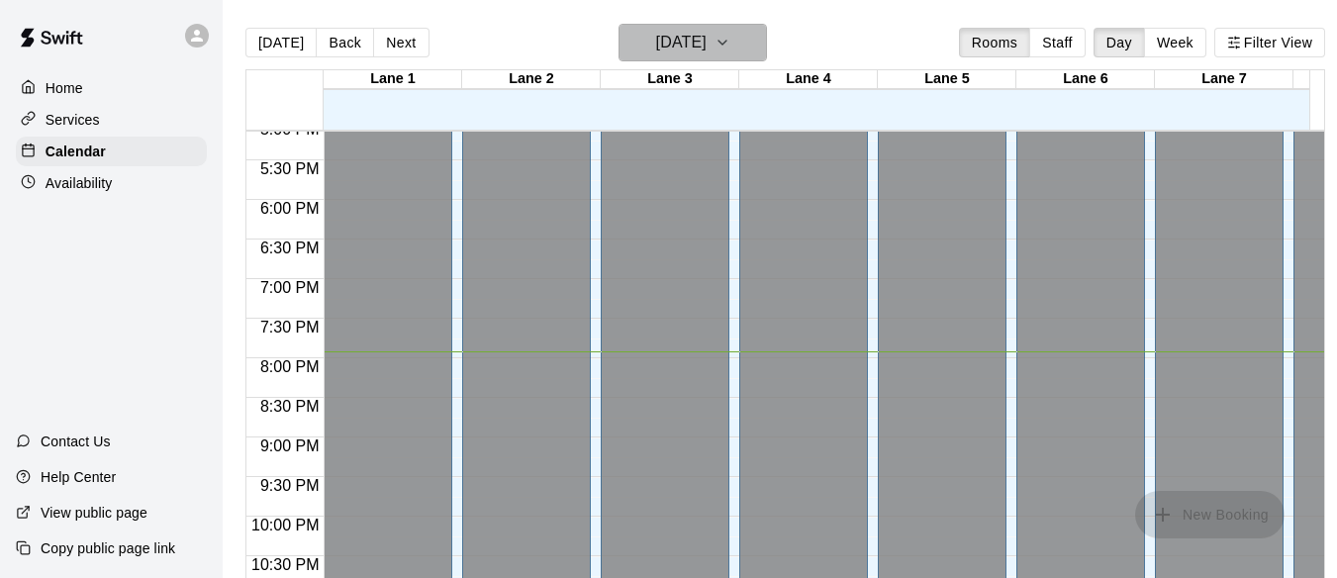
click at [730, 48] on icon "button" at bounding box center [723, 43] width 16 height 24
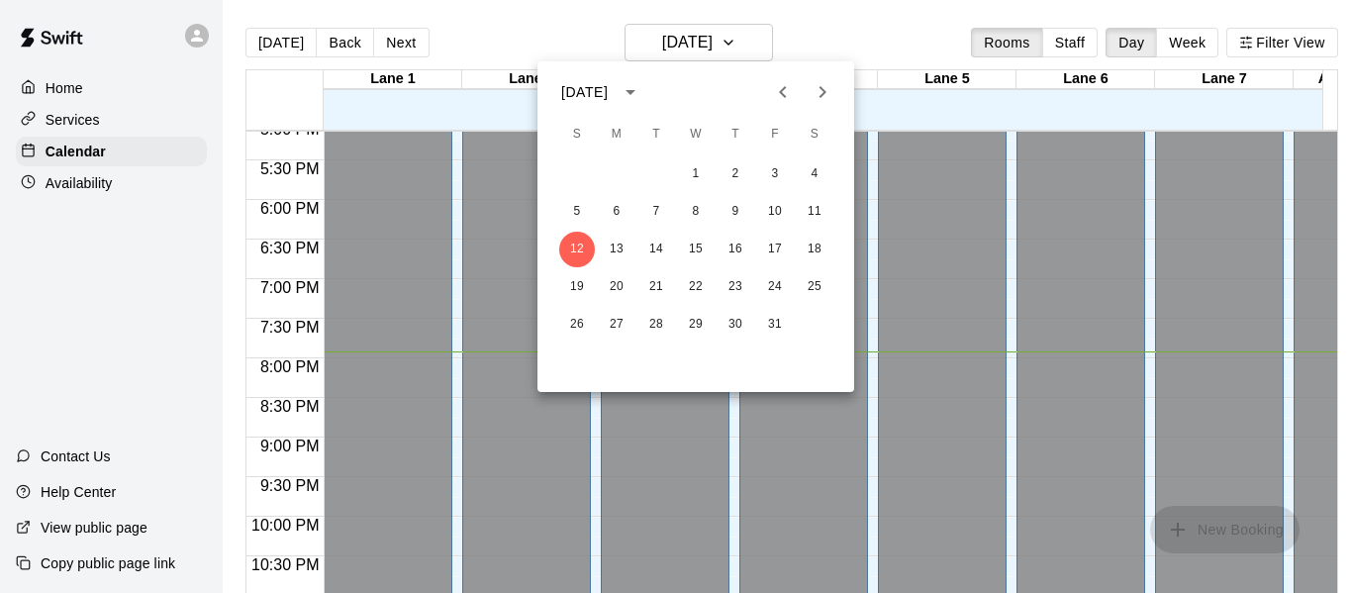
click at [1179, 38] on div at bounding box center [676, 296] width 1352 height 593
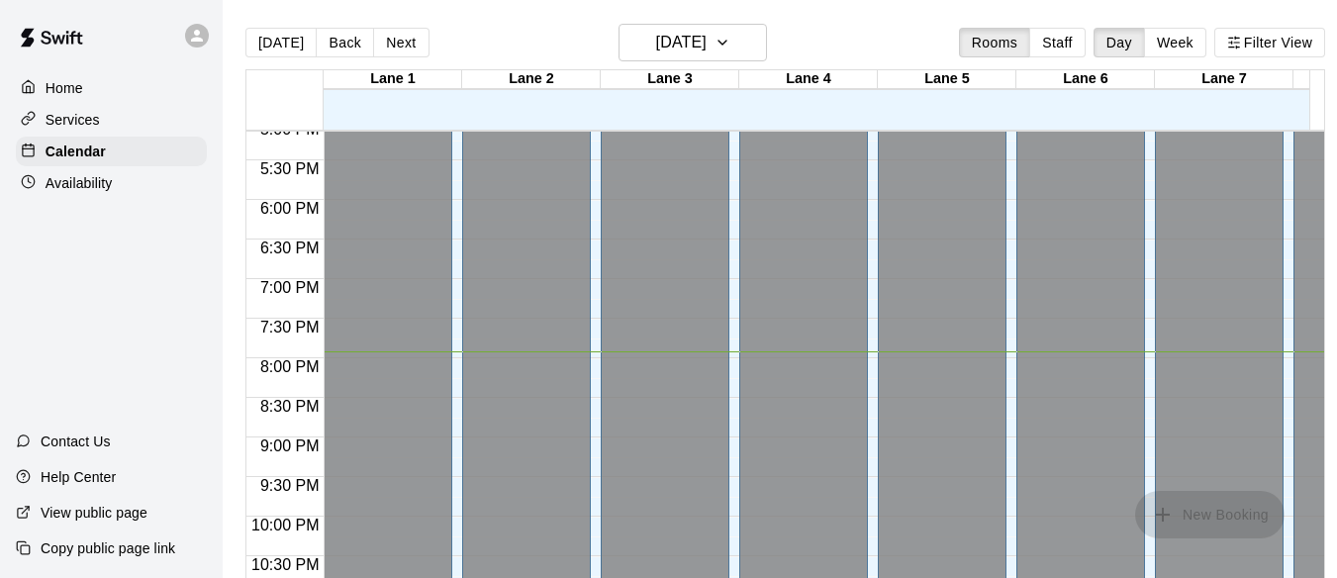
click at [1179, 38] on button "Week" at bounding box center [1175, 43] width 62 height 30
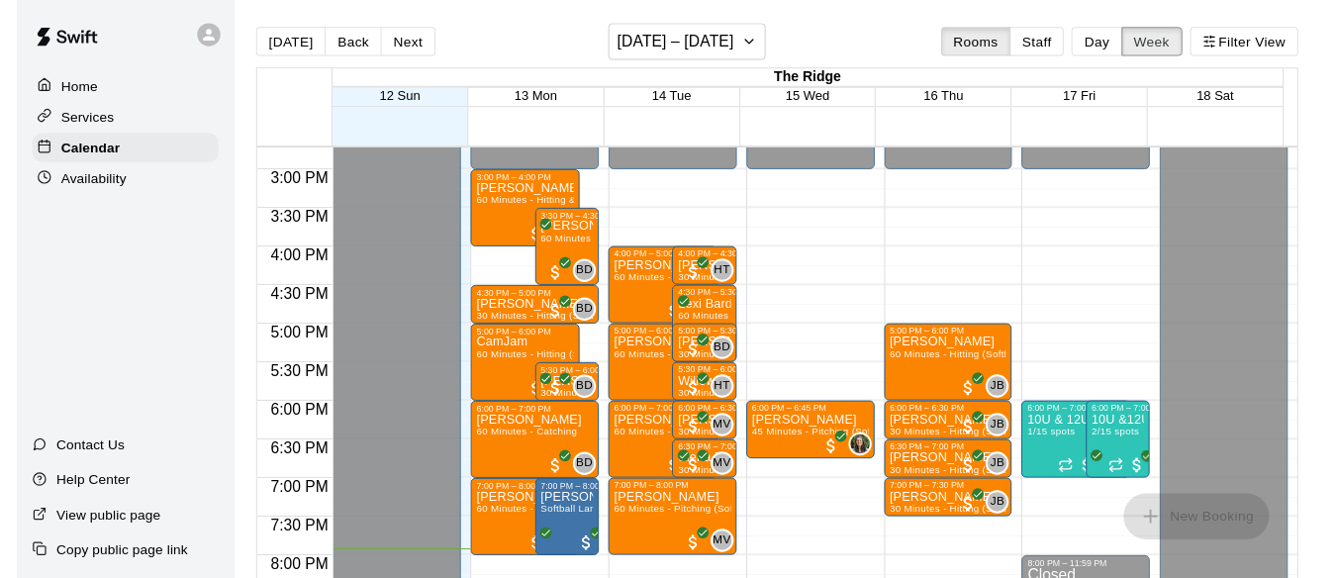
scroll to position [1165, 0]
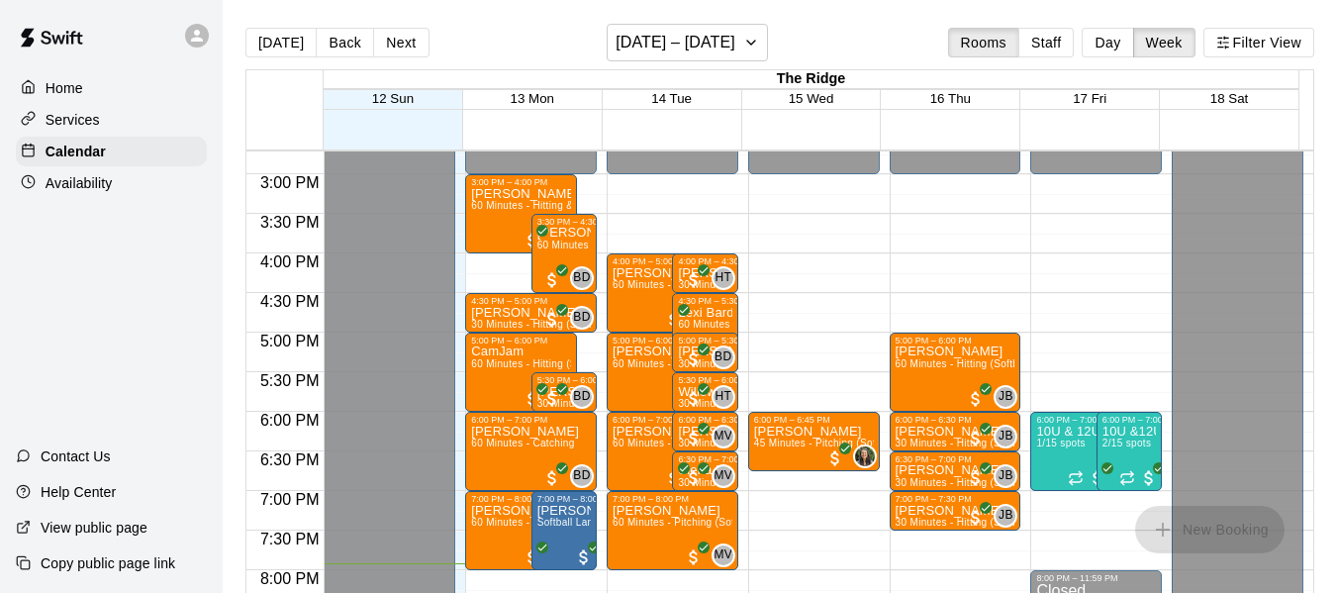
click at [665, 106] on span "14 Tue" at bounding box center [671, 98] width 41 height 15
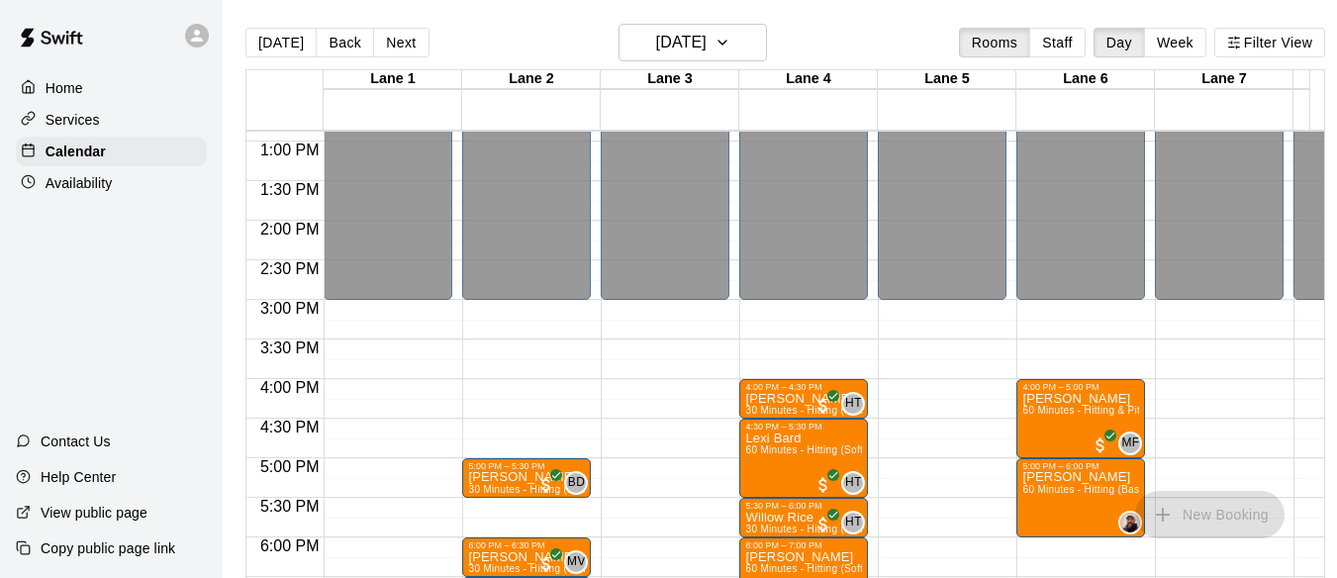
scroll to position [1019, 0]
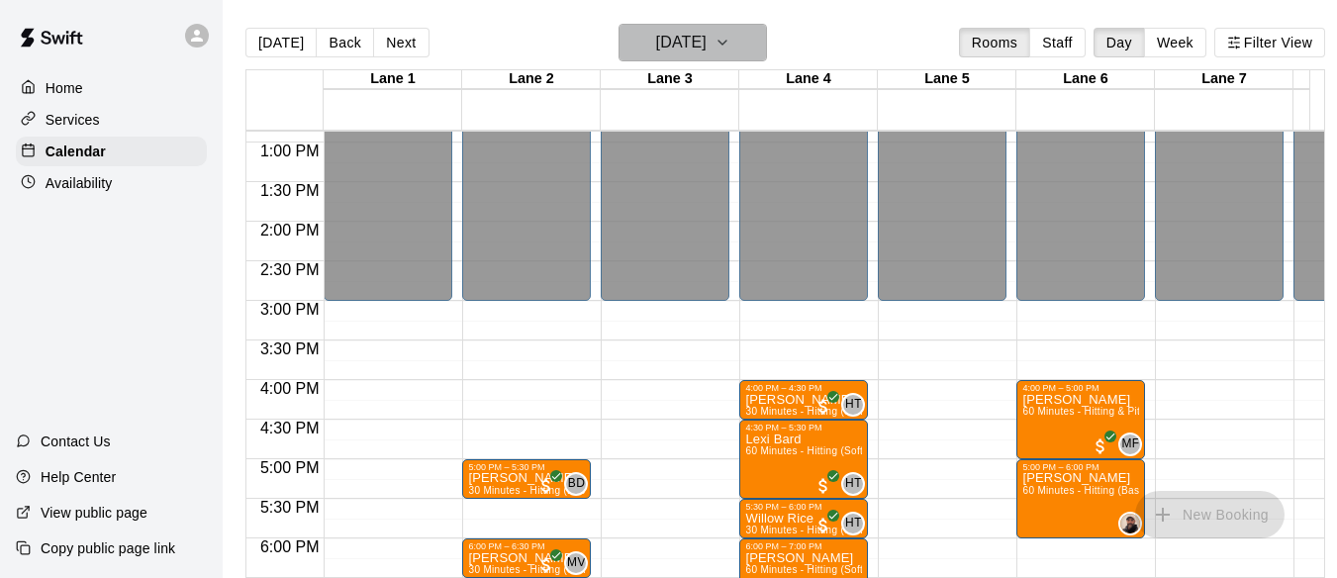
click at [730, 45] on icon "button" at bounding box center [723, 43] width 16 height 24
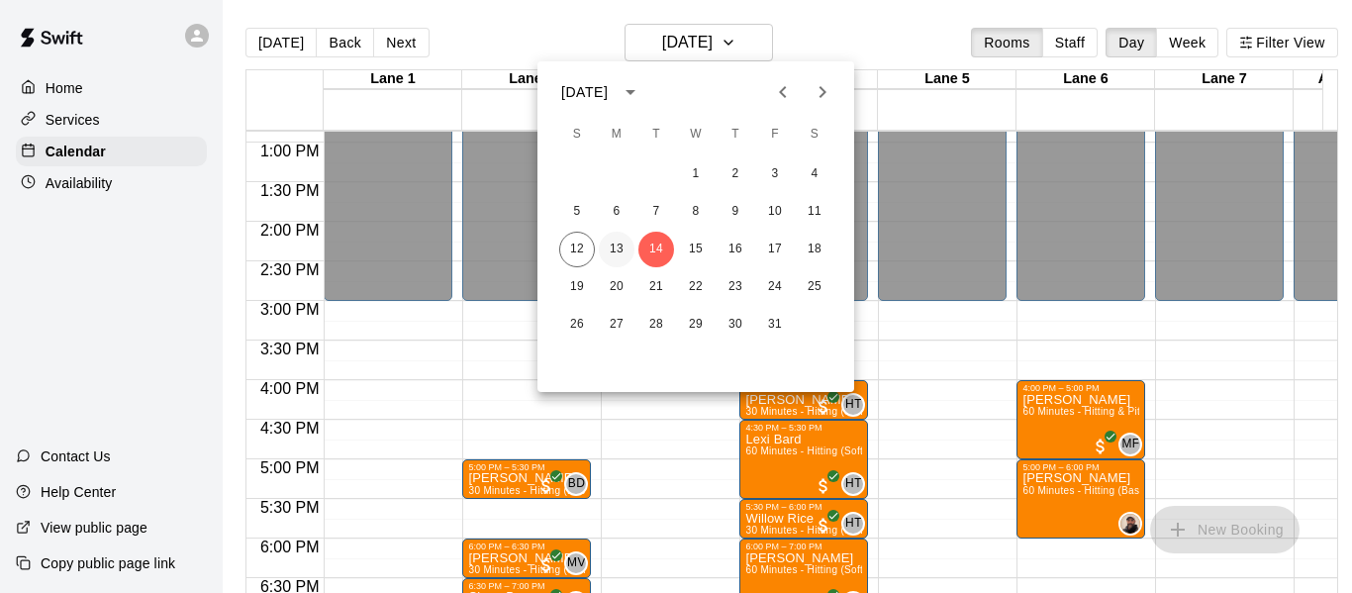
click at [616, 250] on button "13" at bounding box center [617, 250] width 36 height 36
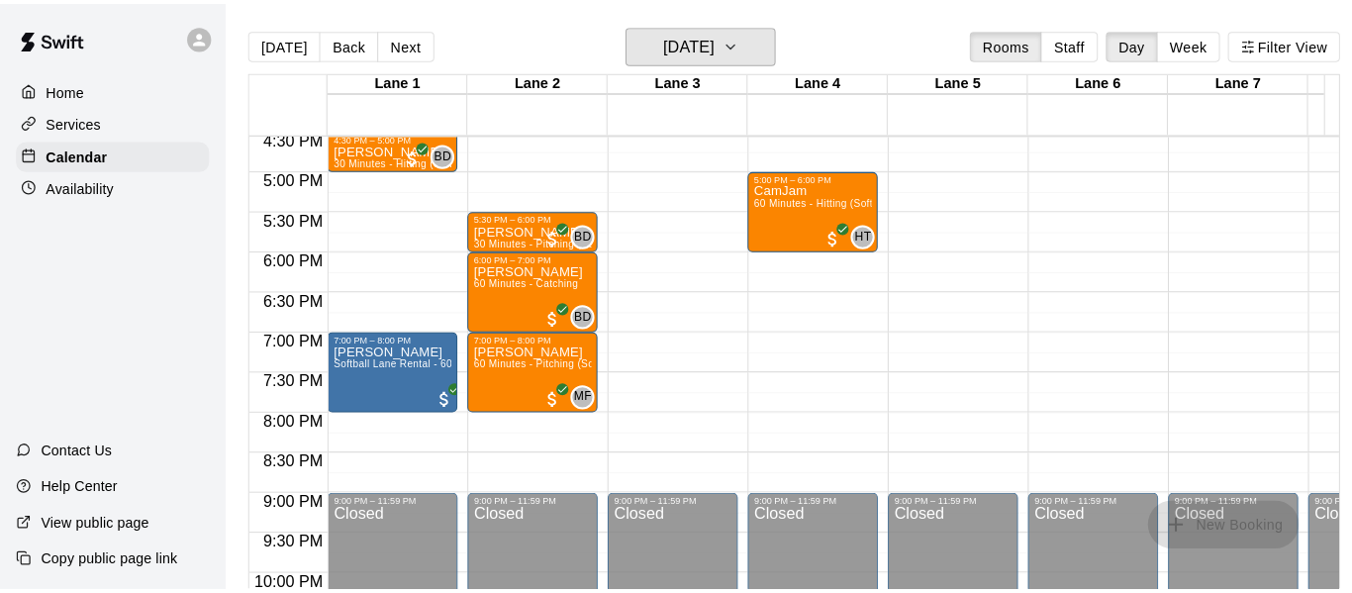
scroll to position [1312, 0]
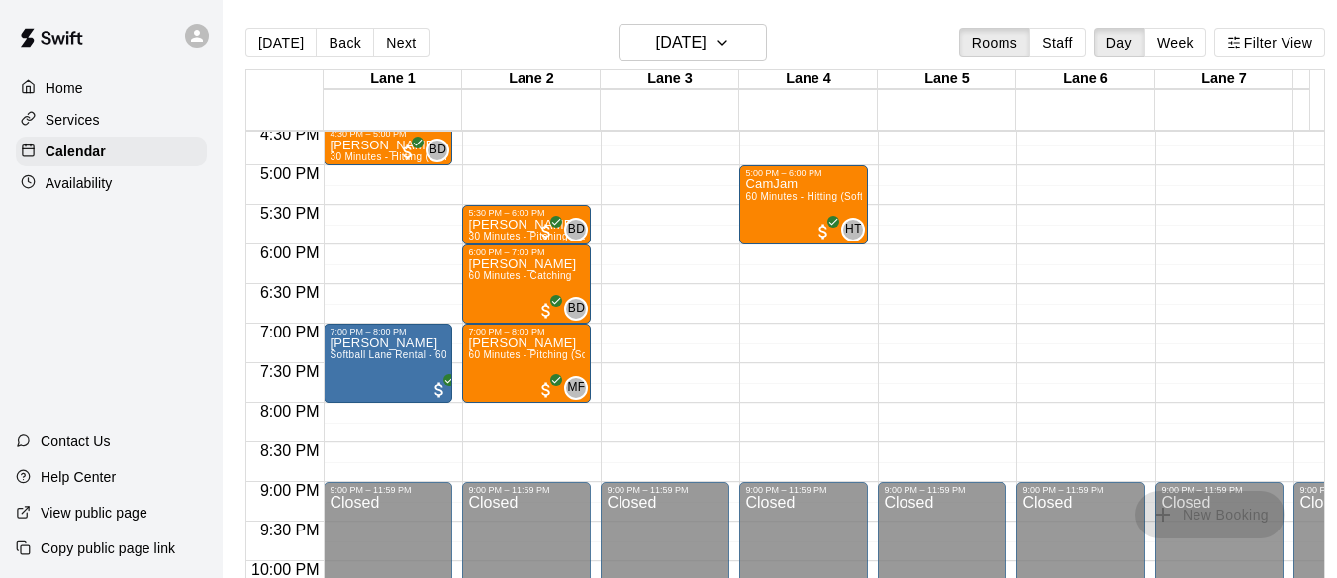
click at [68, 80] on p "Home" at bounding box center [65, 88] width 38 height 20
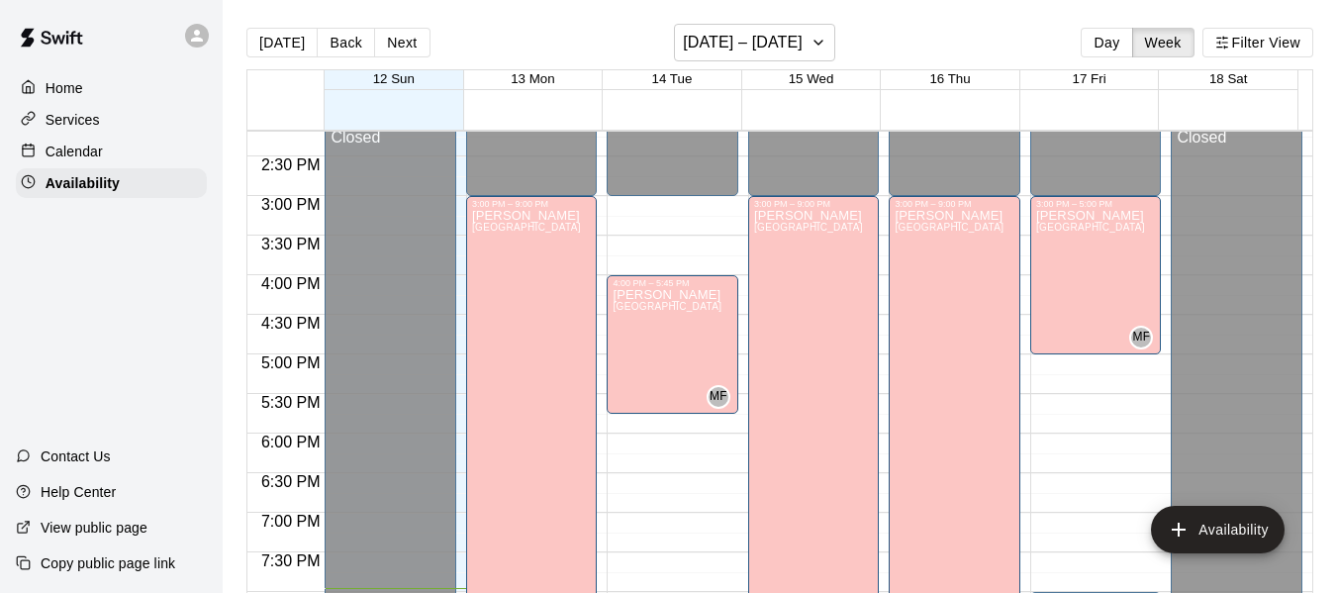
scroll to position [32, 0]
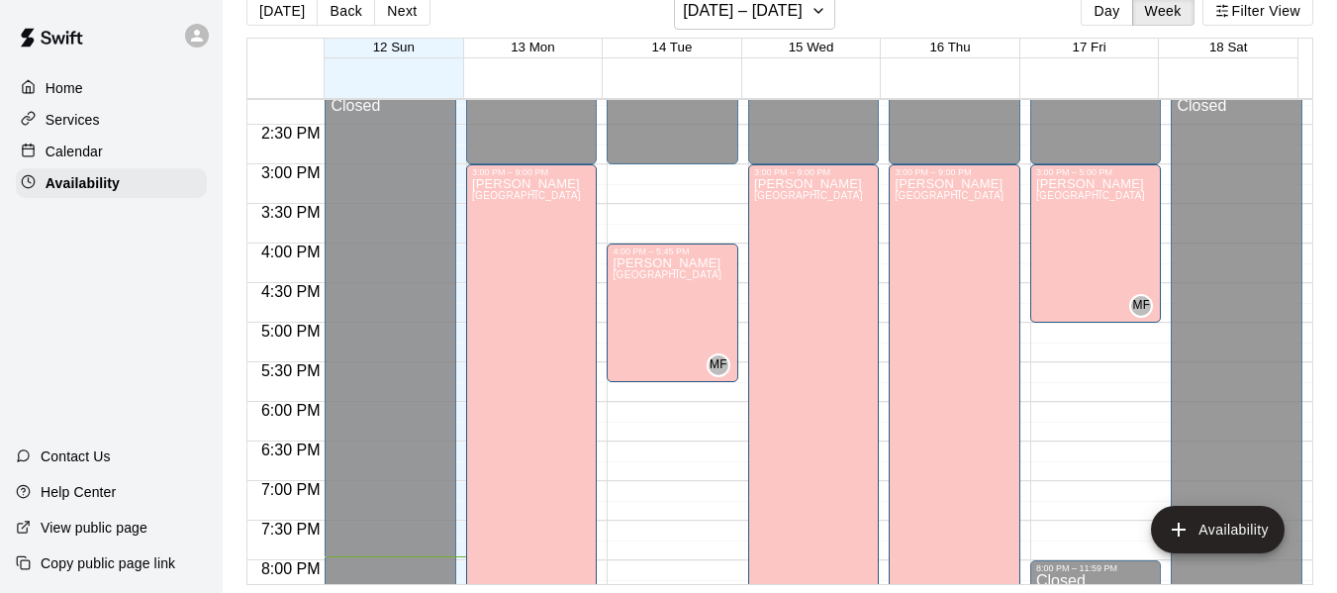
click at [59, 86] on p "Home" at bounding box center [65, 88] width 38 height 20
